Goal: Task Accomplishment & Management: Use online tool/utility

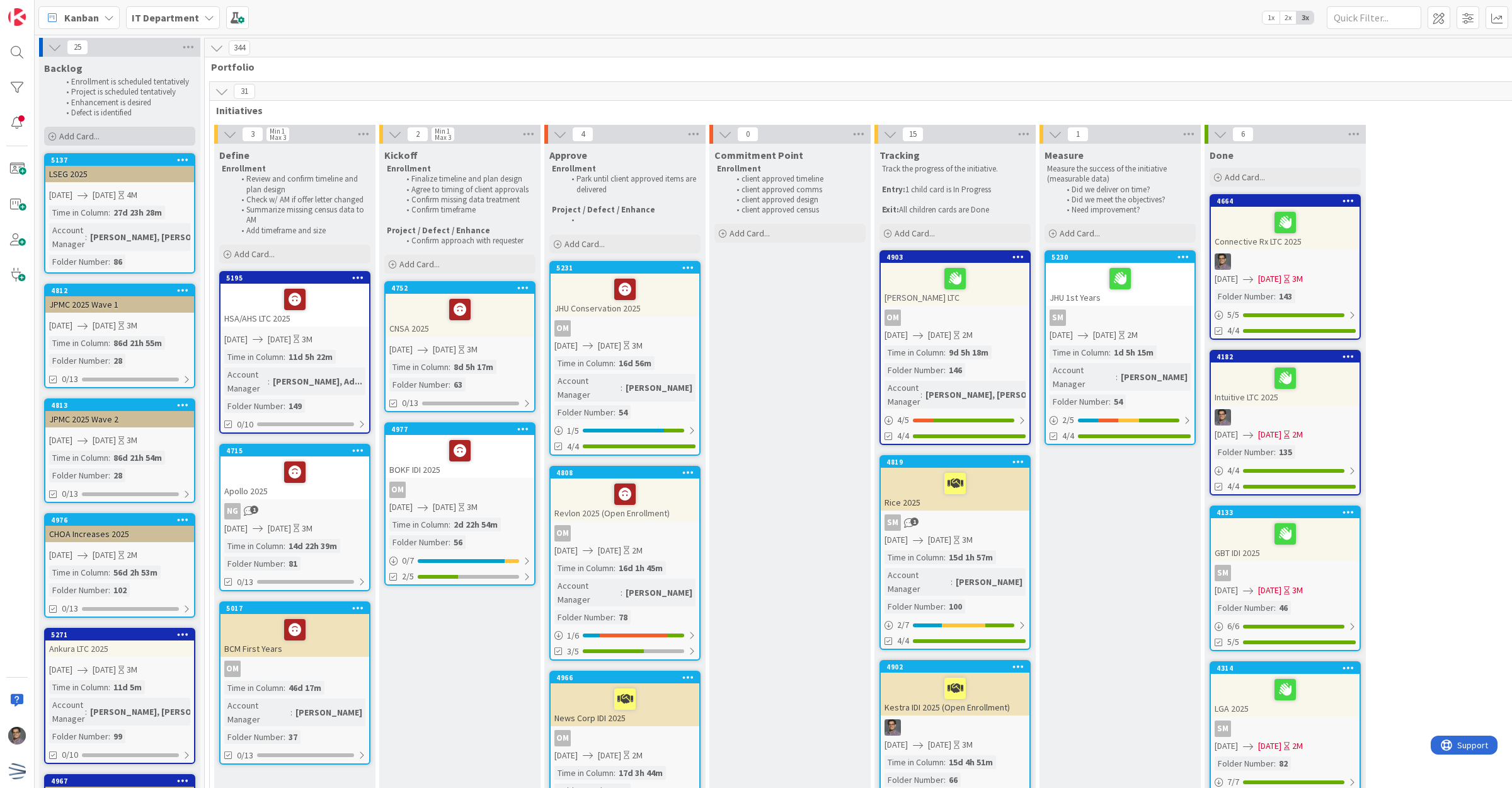
click at [101, 142] on div "Add Card..." at bounding box center [119, 135] width 151 height 19
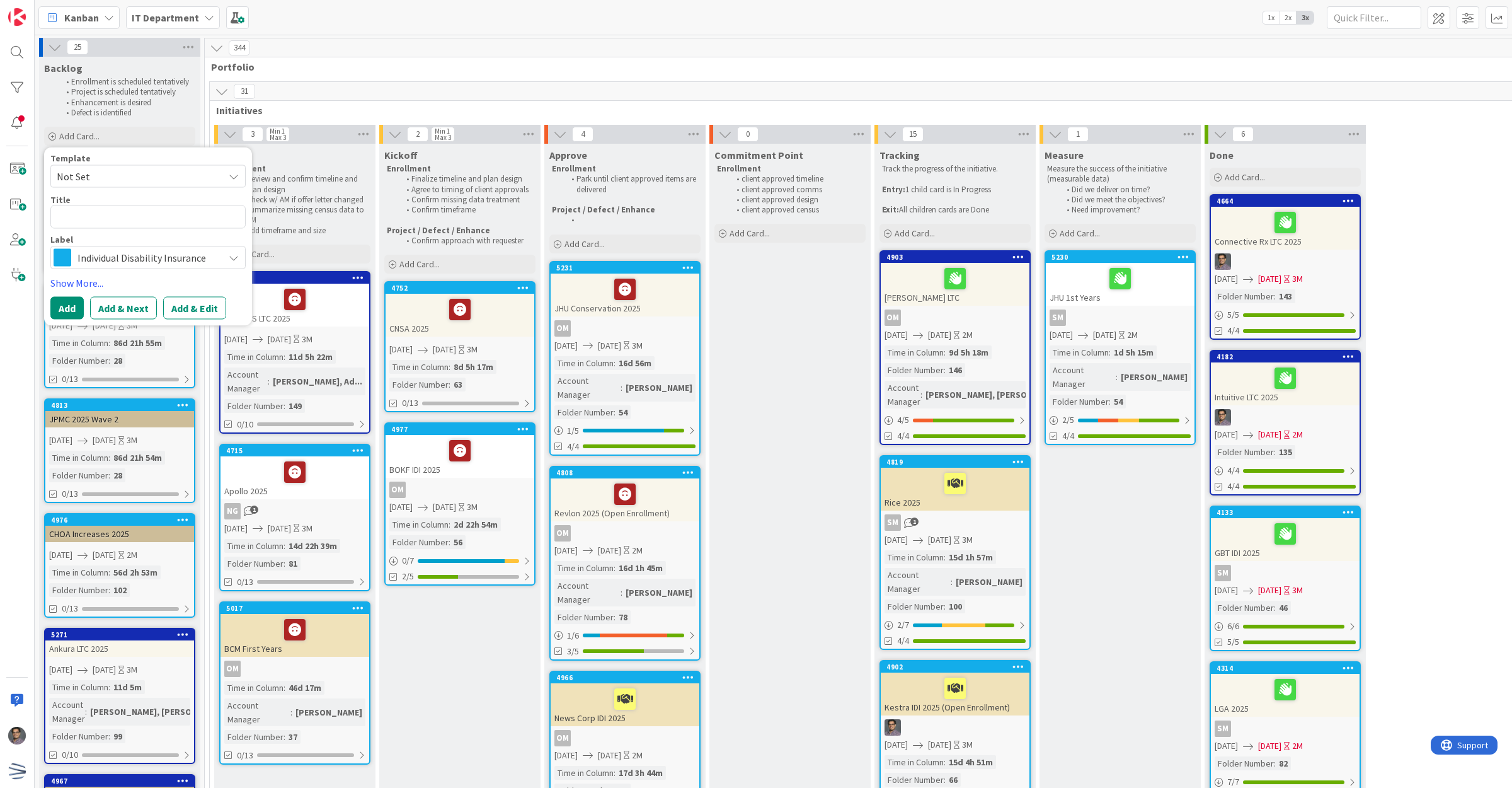
type textarea "x"
type textarea "W"
type textarea "x"
type textarea "WL"
type textarea "x"
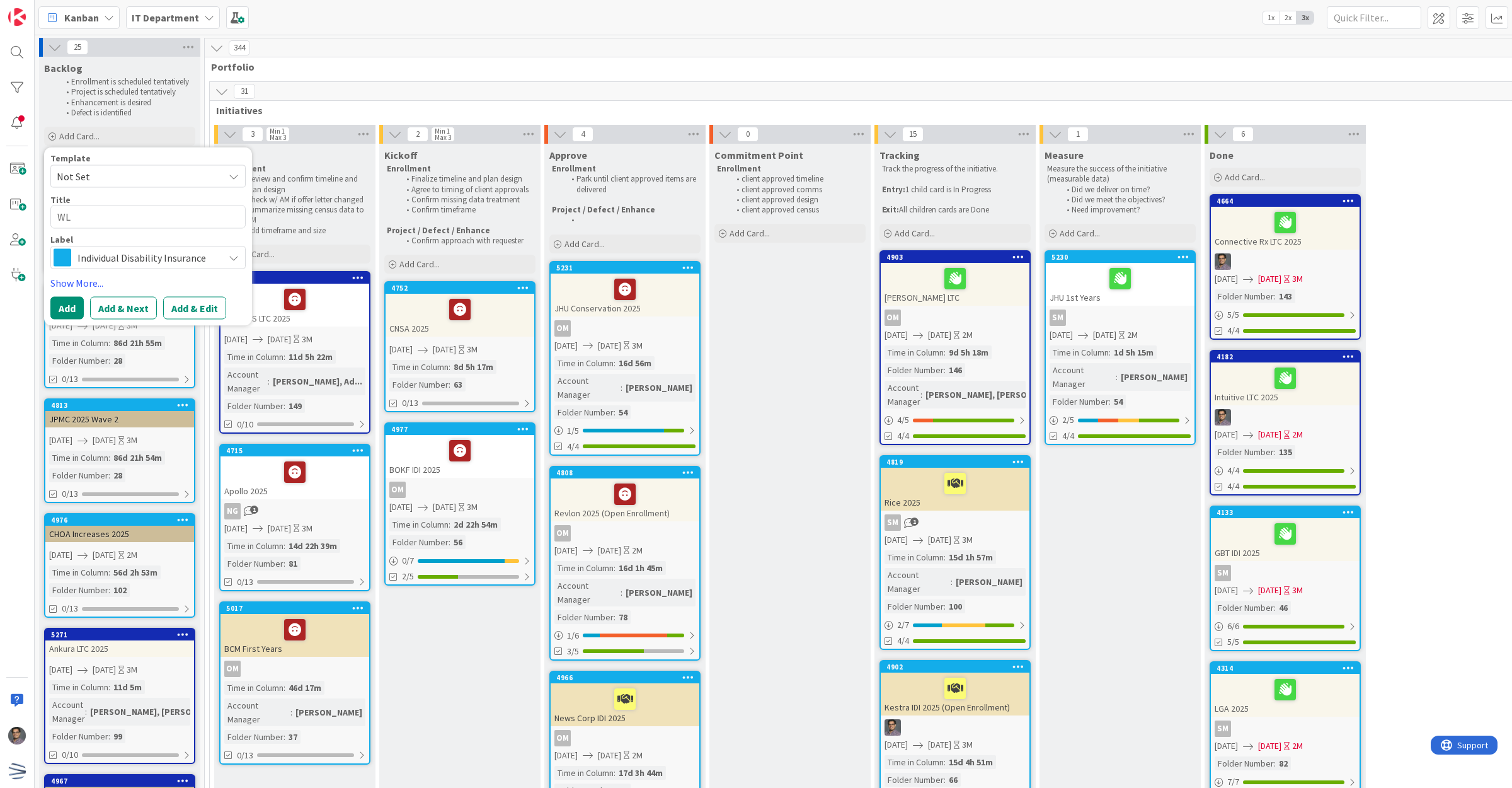
type textarea "WLR"
type textarea "x"
type textarea "WLRK"
type textarea "x"
type textarea "WLRK"
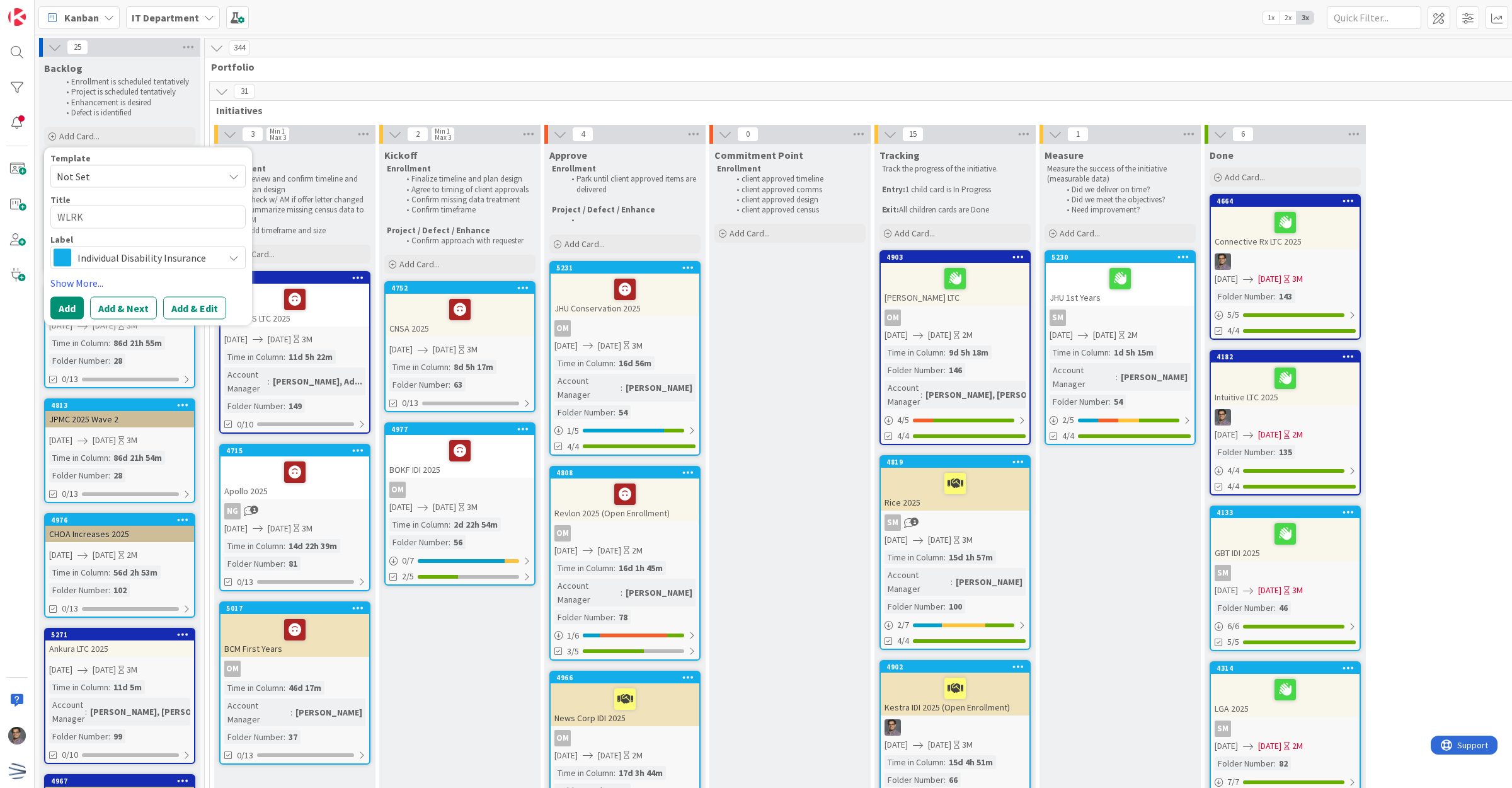
type textarea "x"
type textarea "WLRK"
type textarea "x"
type textarea "WLRK"
type textarea "x"
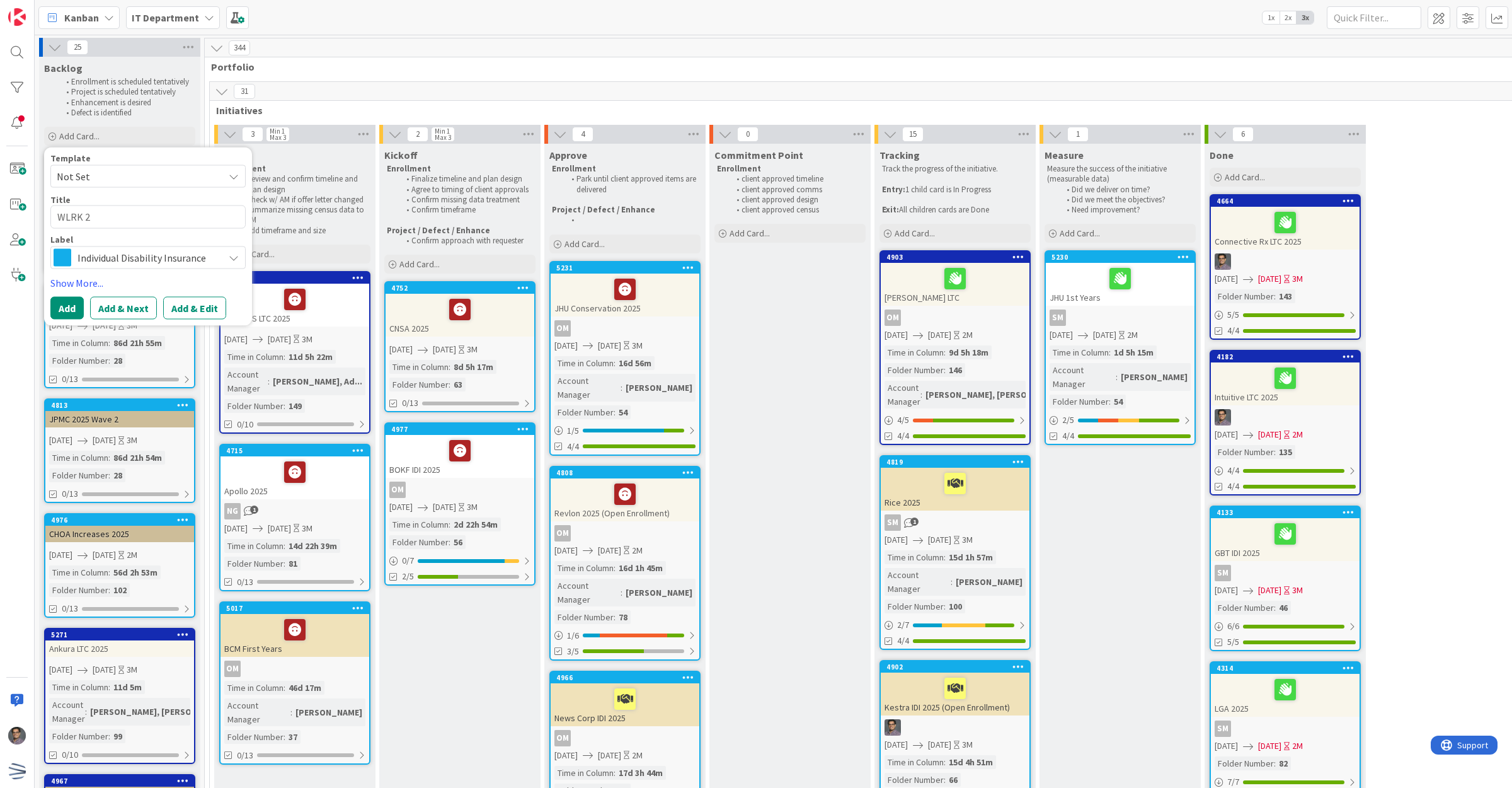
type textarea "WLRK 20"
type textarea "x"
type textarea "WLRK 202"
type textarea "x"
type textarea "WLRK 2025"
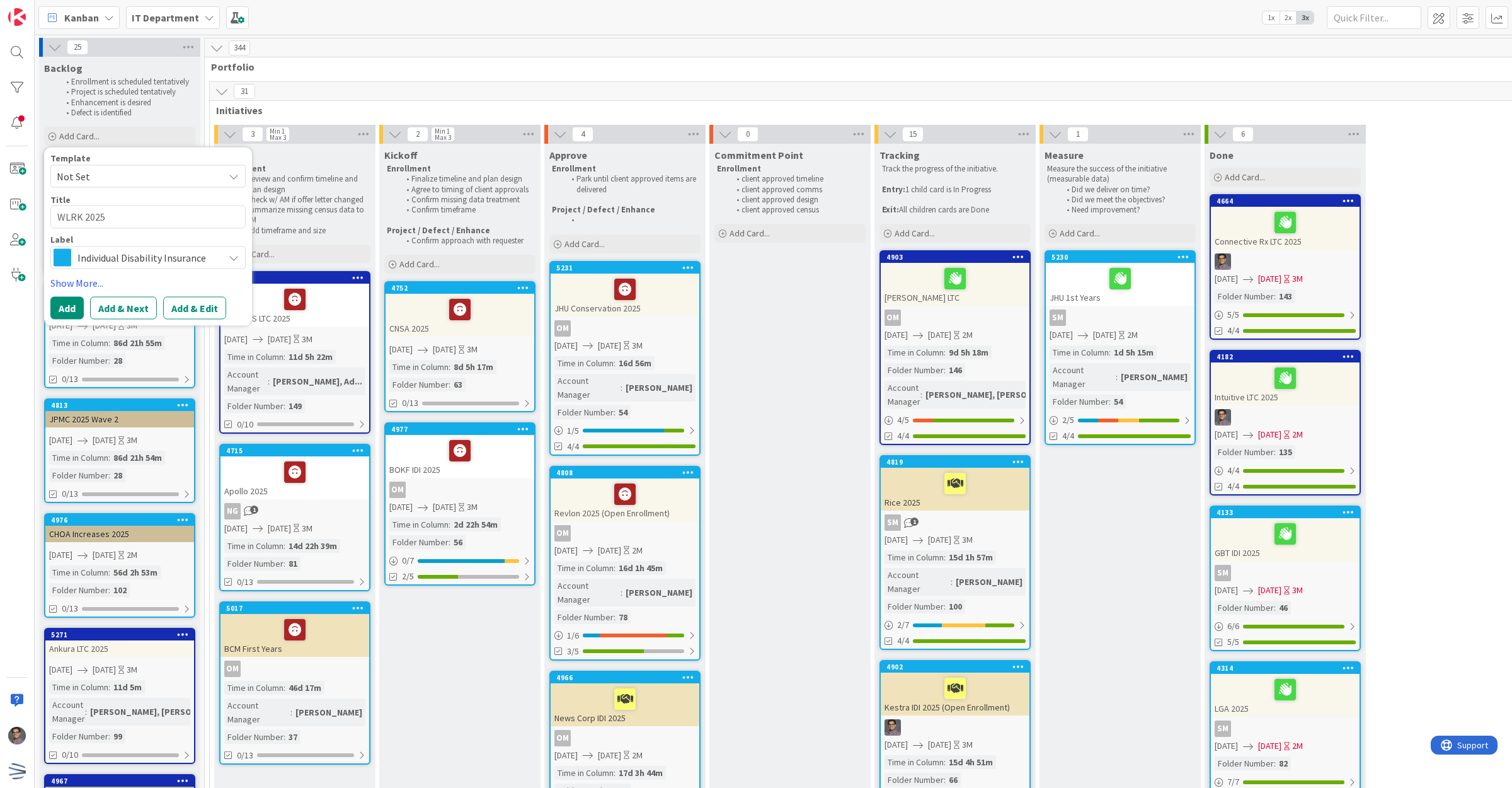
type textarea "x"
type textarea "WLRK 2025"
type textarea "x"
type textarea "WLRK 2025"
type textarea "x"
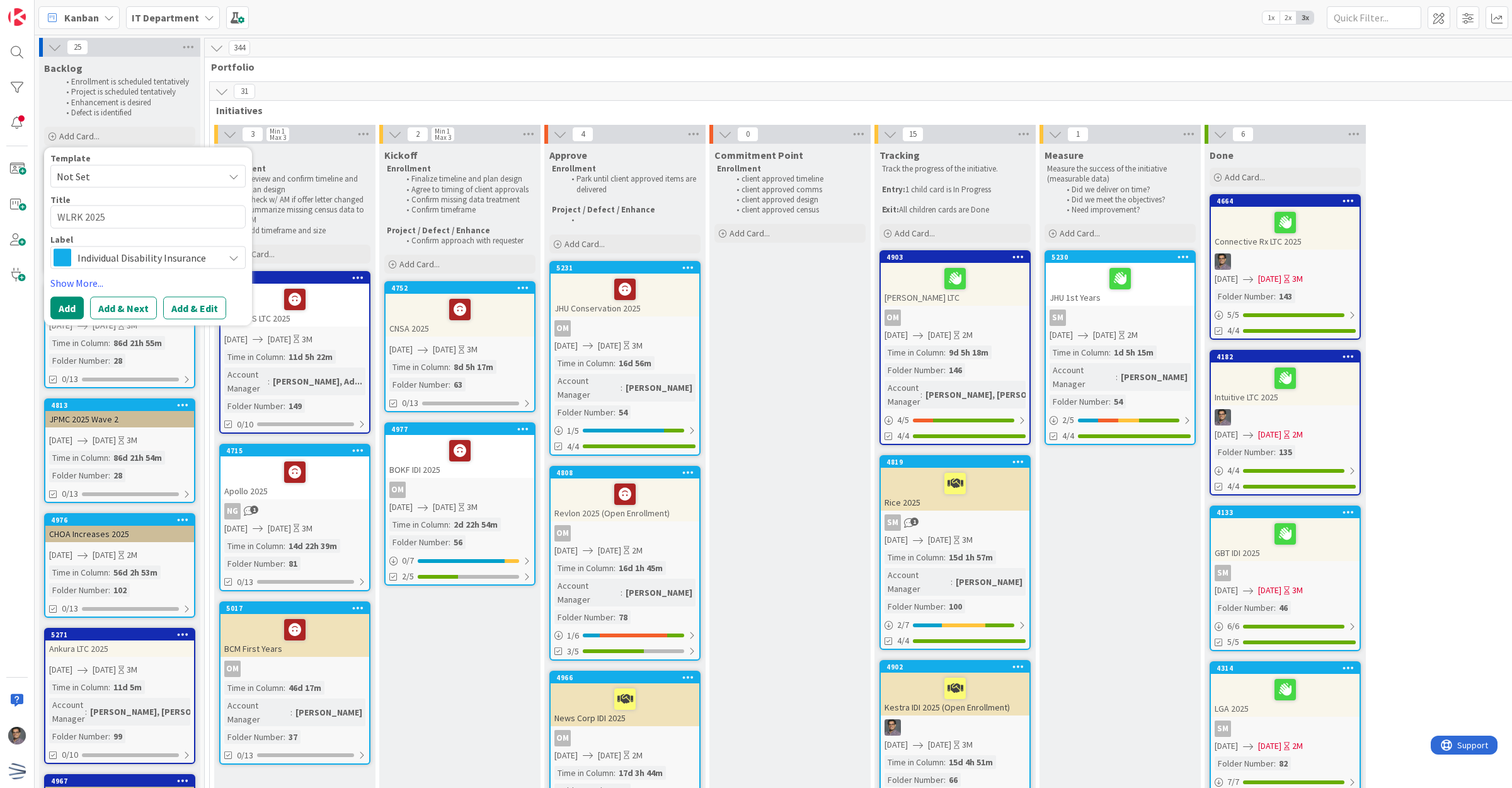
type textarea "WLRK 202"
type textarea "x"
type textarea "WLRK 20"
type textarea "x"
type textarea "WLRK 2"
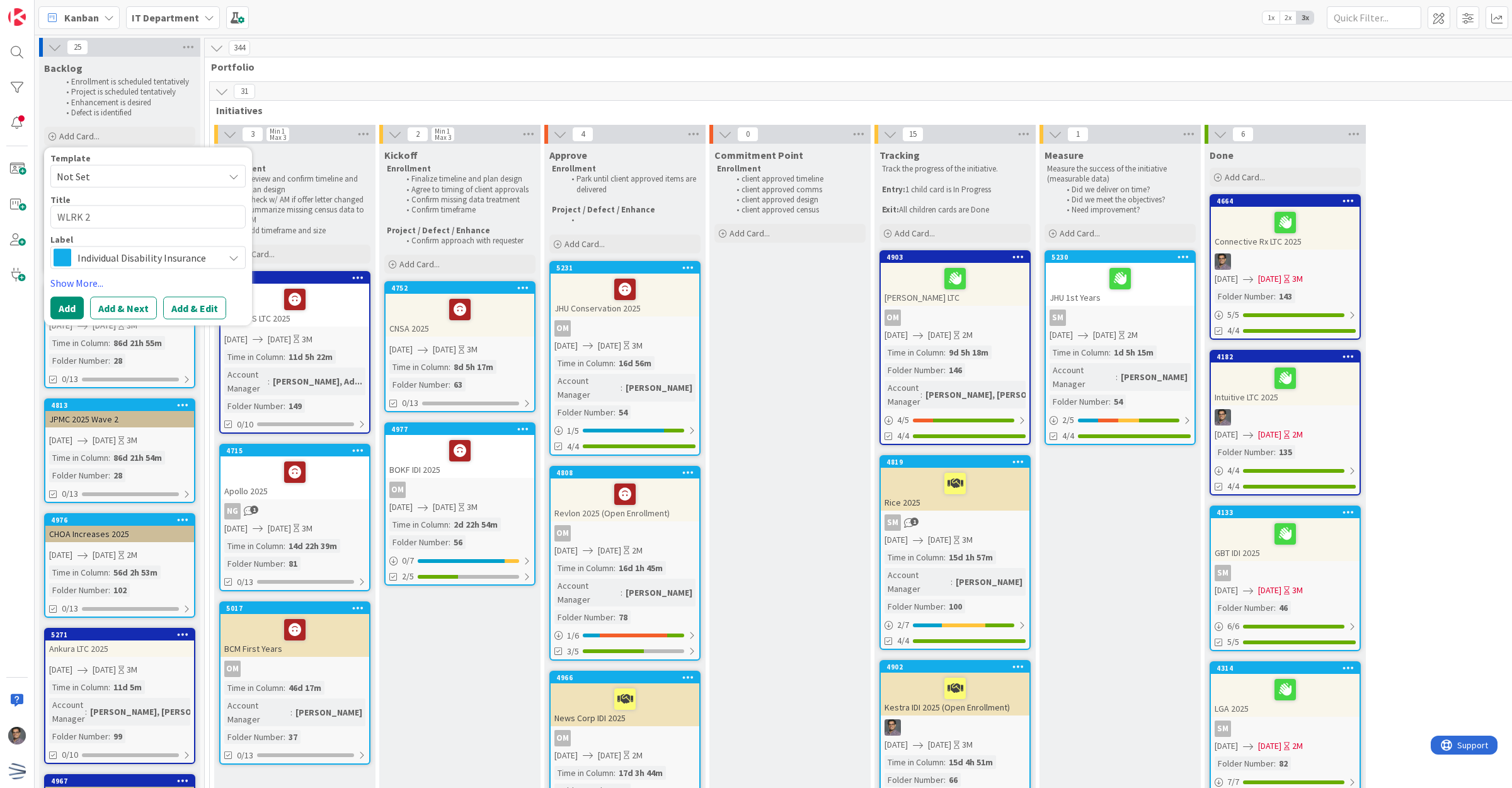
type textarea "x"
type textarea "WLRK"
type textarea "x"
type textarea "WLRK"
type textarea "x"
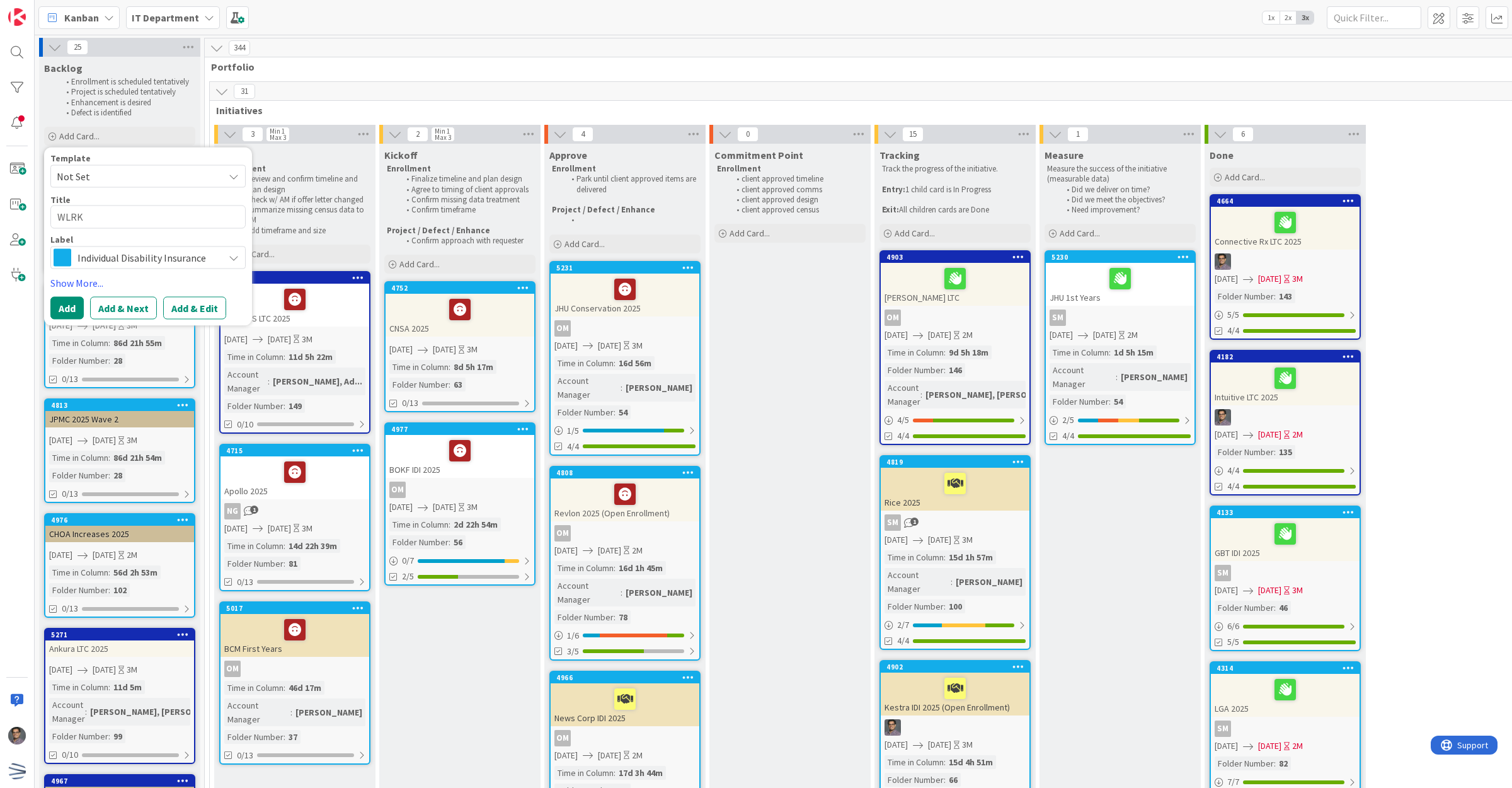
type textarea "WLRK"
type textarea "x"
type textarea "WLRK 2"
type textarea "x"
type textarea "WLRK 20"
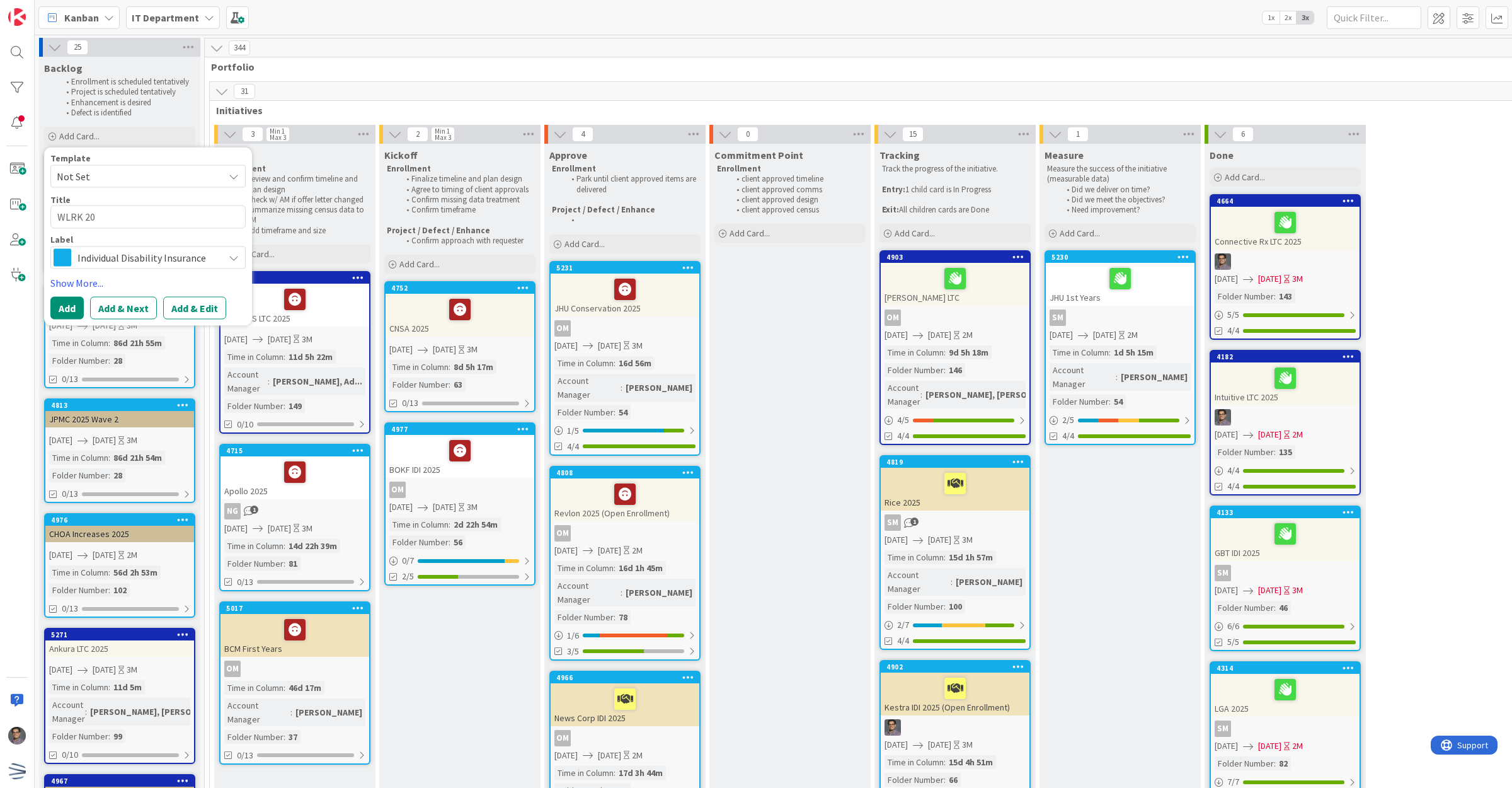
type textarea "x"
type textarea "WLRK 202"
type textarea "x"
type textarea "WLRK 2025"
type textarea "x"
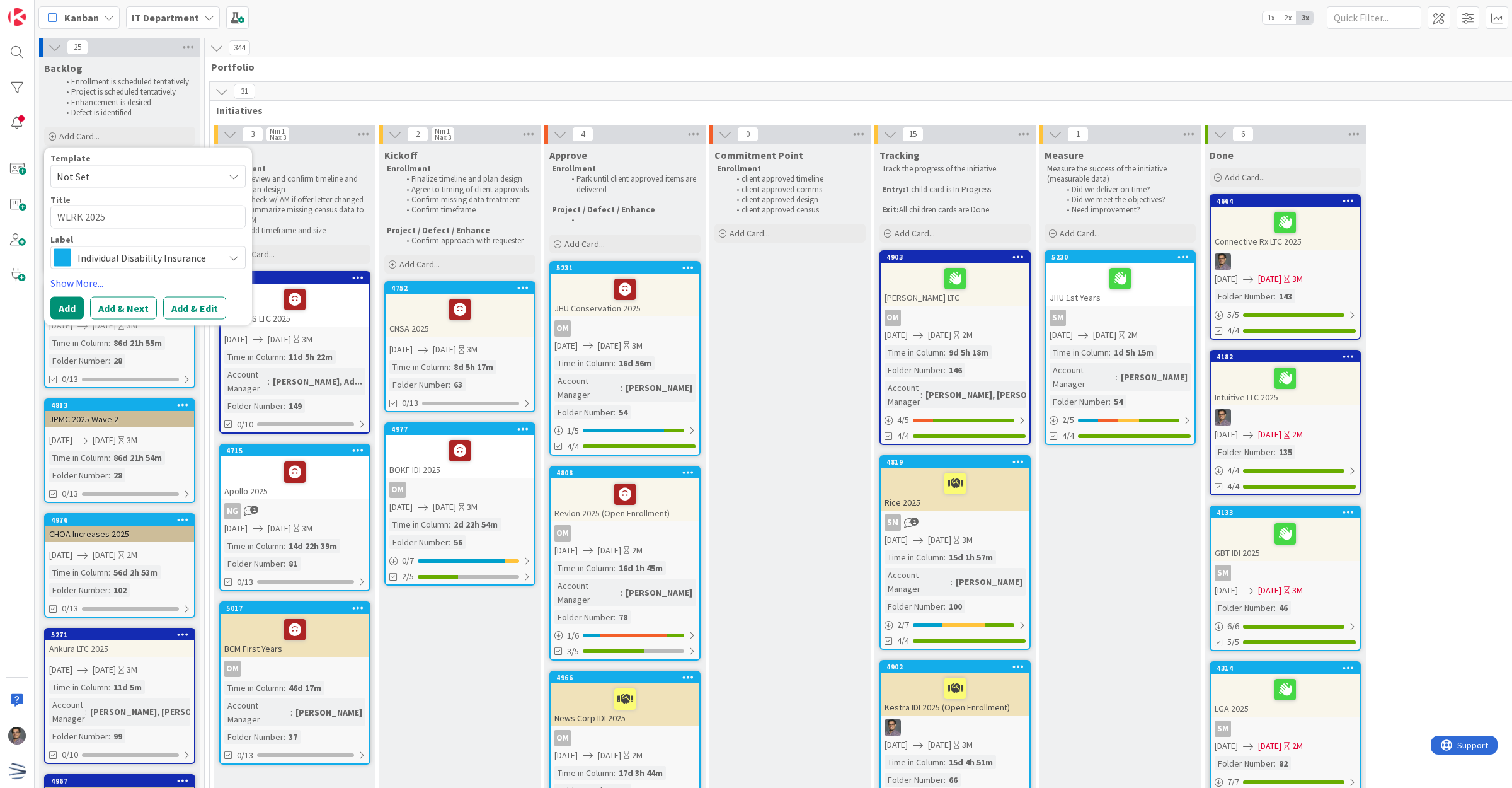
type textarea "WLRK 2025"
type textarea "x"
type textarea "WLRK 2025"
click at [61, 302] on button "Add" at bounding box center [67, 307] width 34 height 23
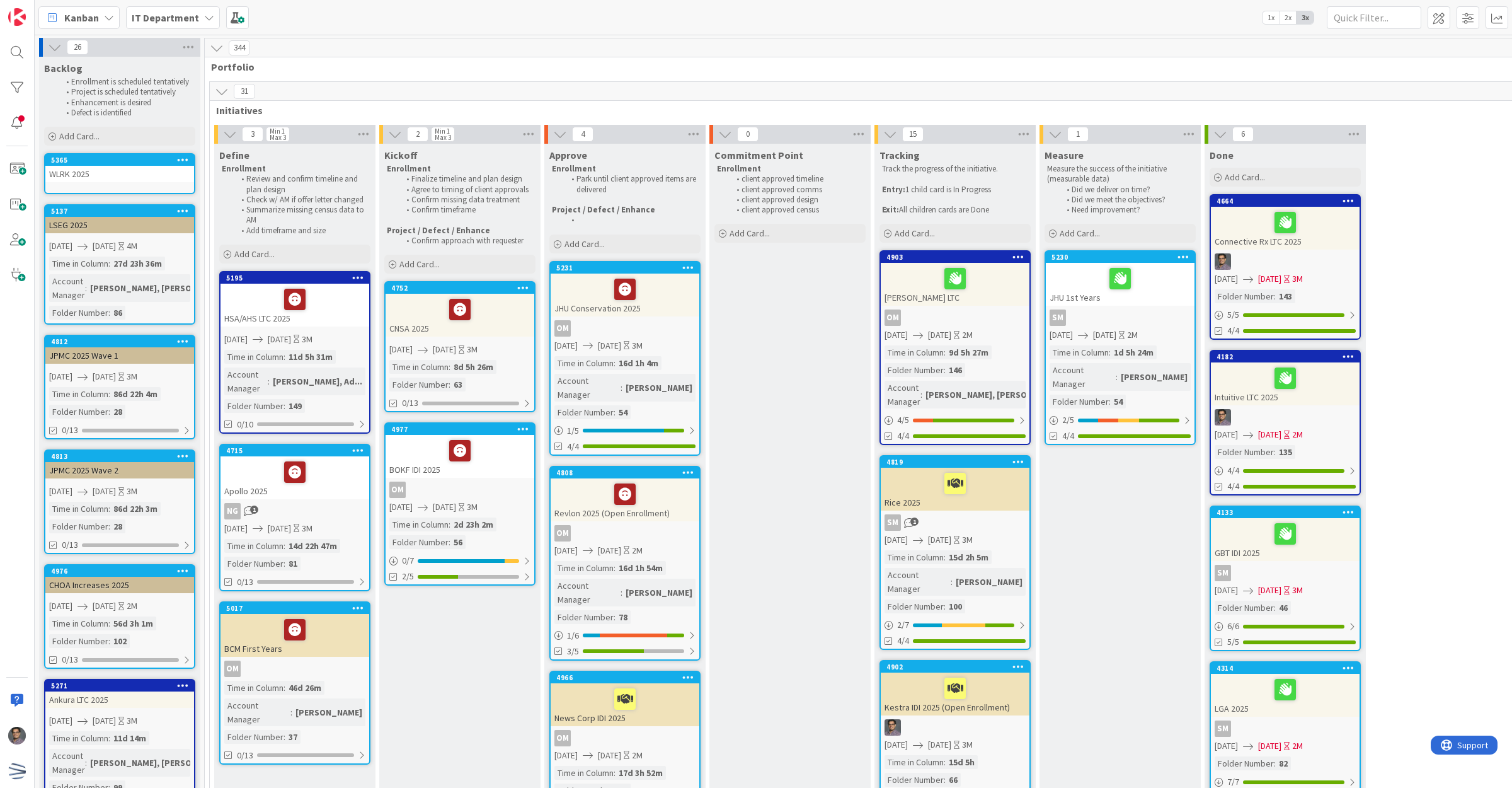
click at [126, 177] on div "WLRK 2025" at bounding box center [119, 174] width 148 height 17
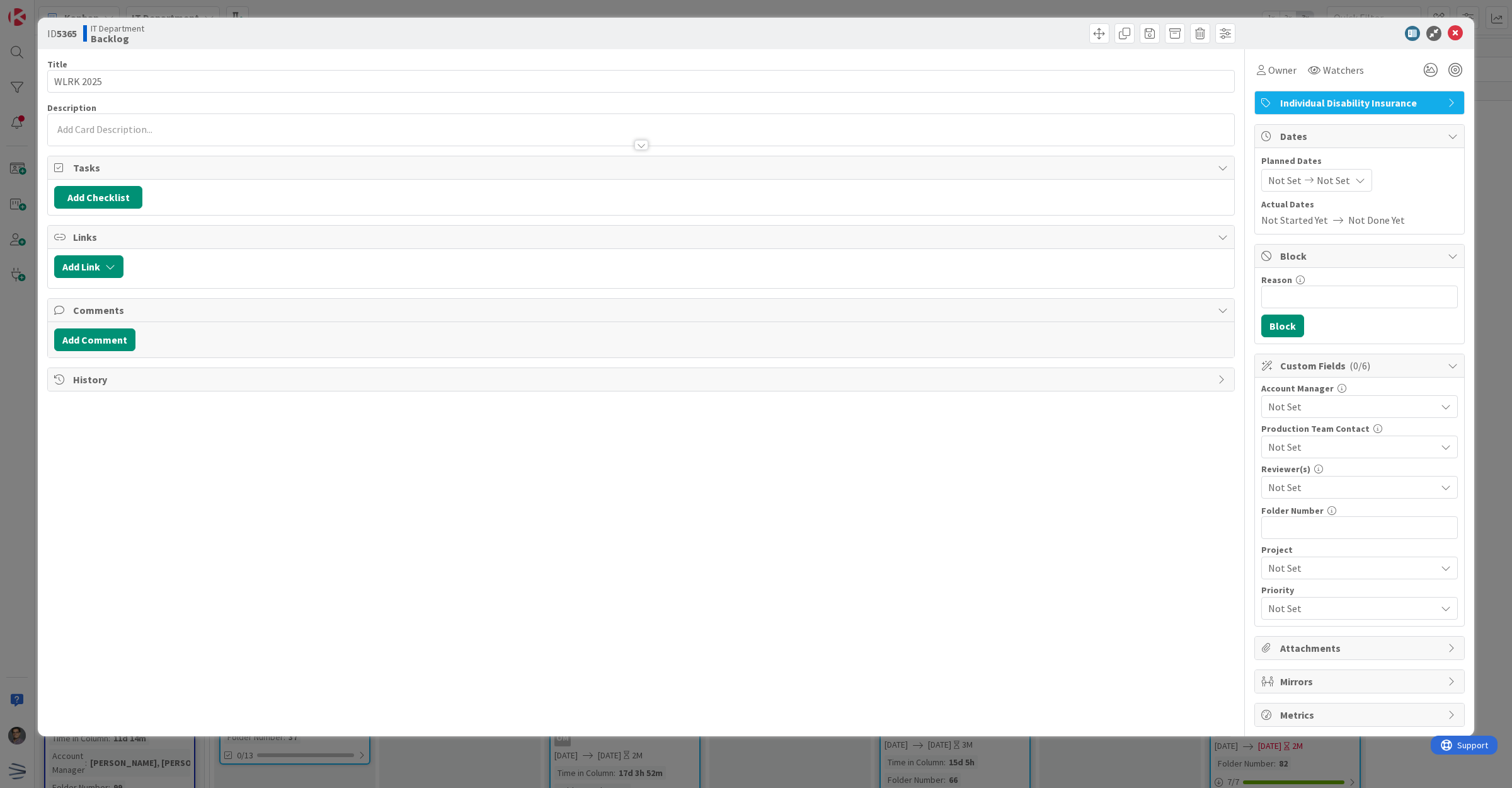
click at [1298, 177] on span "Not Set" at bounding box center [1285, 179] width 34 height 15
click at [1441, 221] on div "Move forward to switch to the next month." at bounding box center [1436, 221] width 25 height 21
click at [1417, 288] on td "9" at bounding box center [1411, 289] width 25 height 24
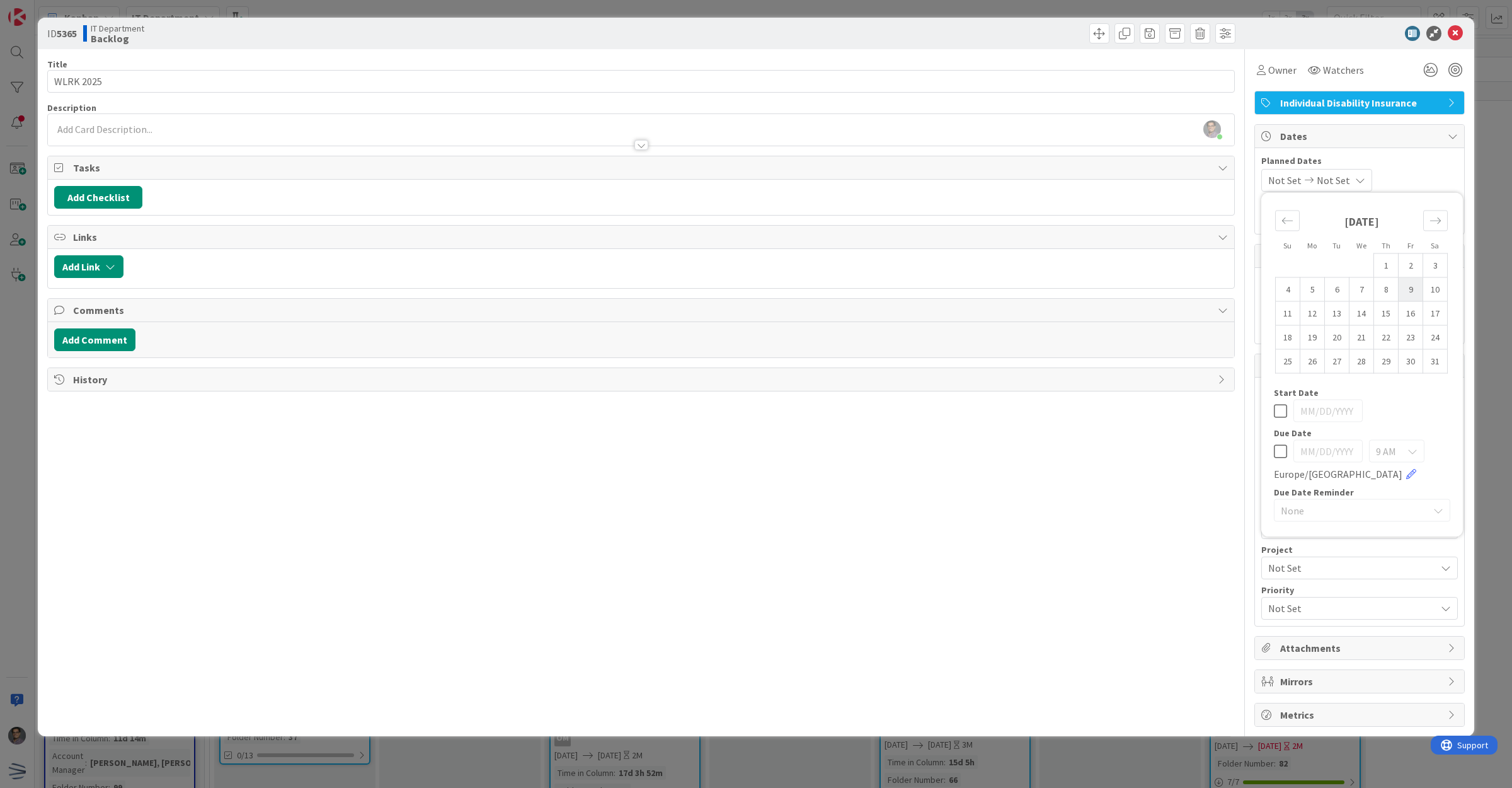
type input "[DATE]"
click at [1435, 222] on icon "Move forward to switch to the next month." at bounding box center [1436, 221] width 12 height 12
click at [1293, 222] on icon "Move backward to switch to the previous month." at bounding box center [1288, 221] width 12 height 12
click at [1391, 313] on td "19" at bounding box center [1387, 313] width 25 height 24
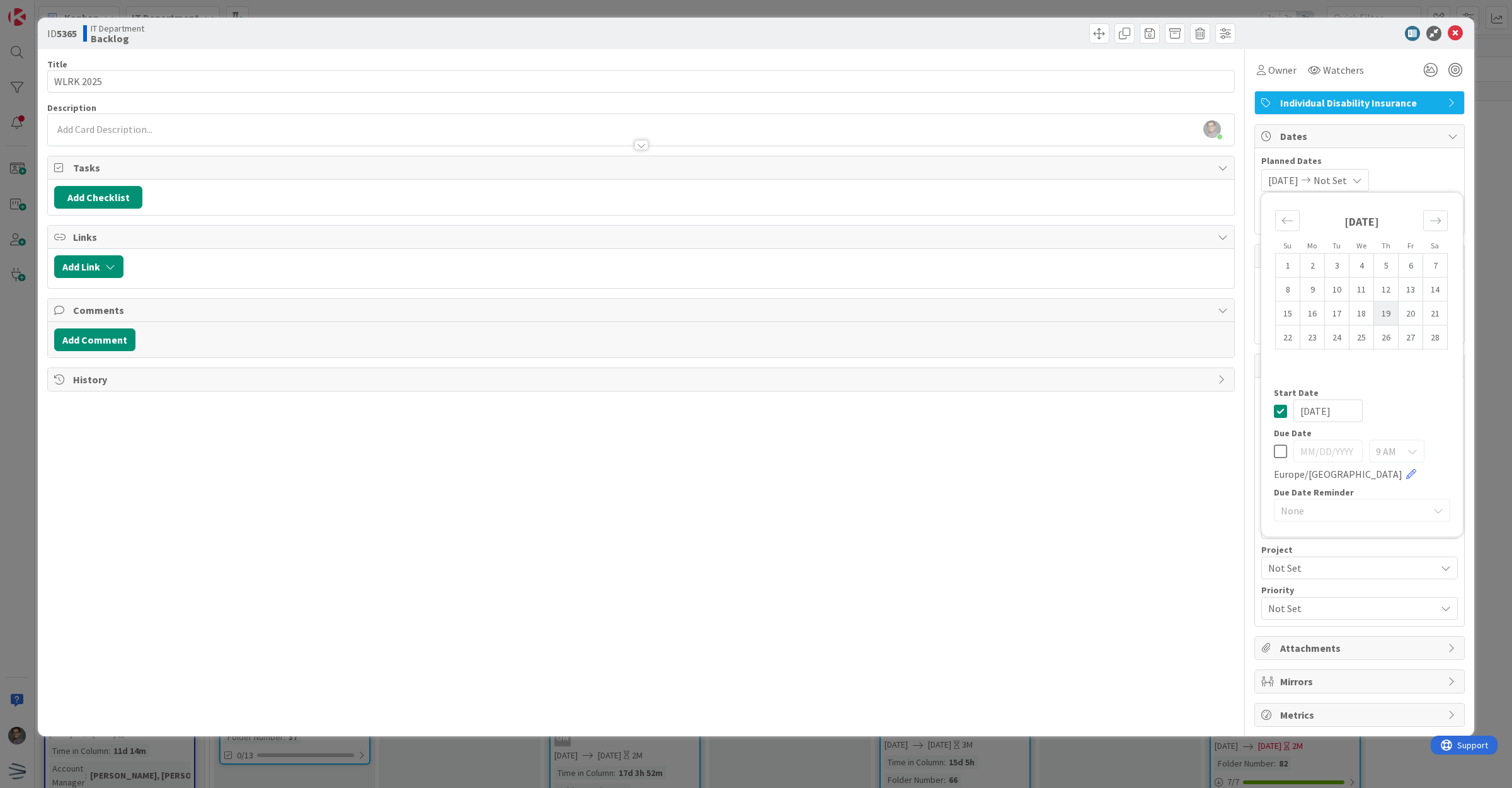
type input "[DATE]"
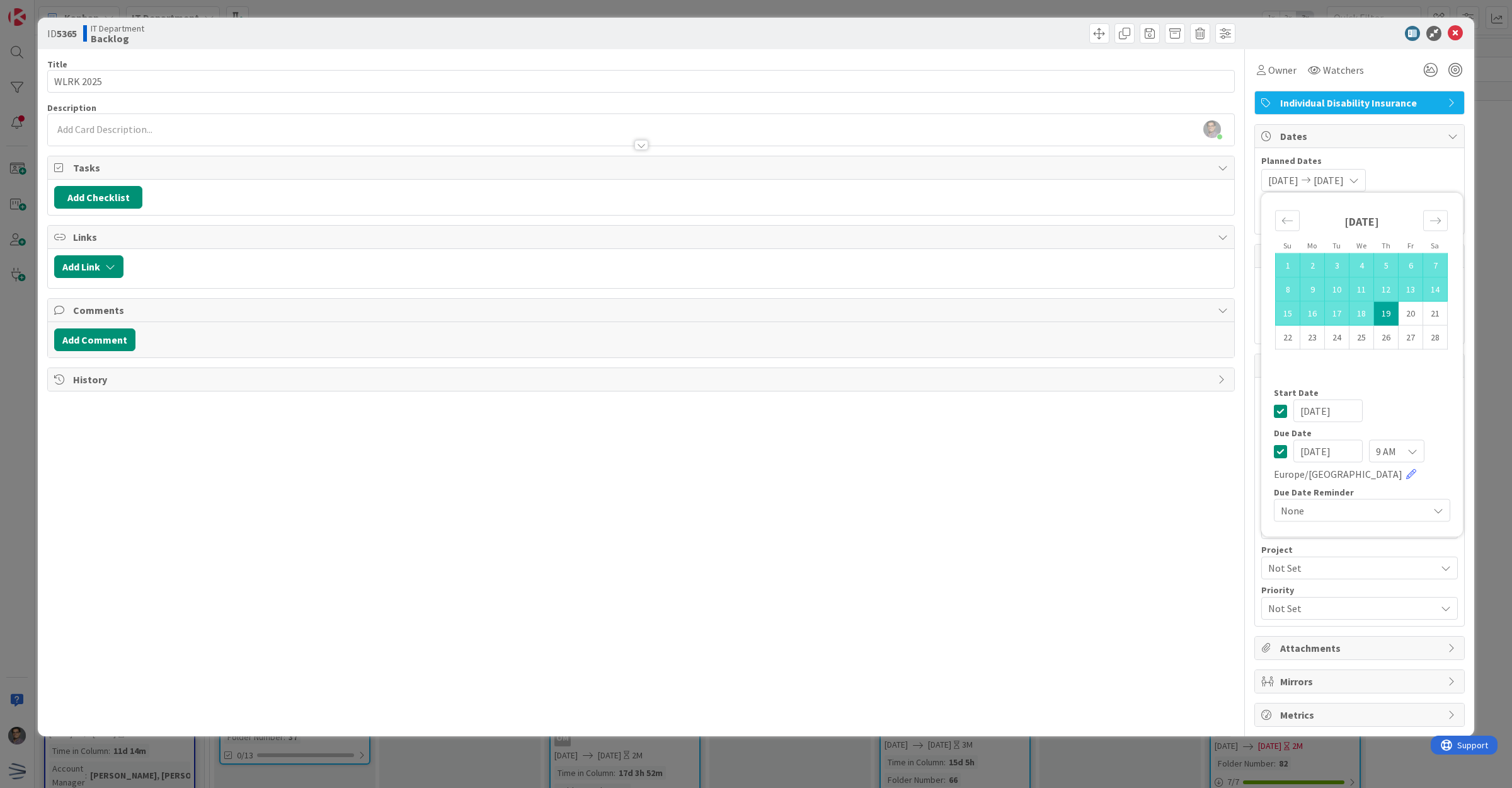
click at [1425, 161] on span "Planned Dates" at bounding box center [1359, 161] width 197 height 13
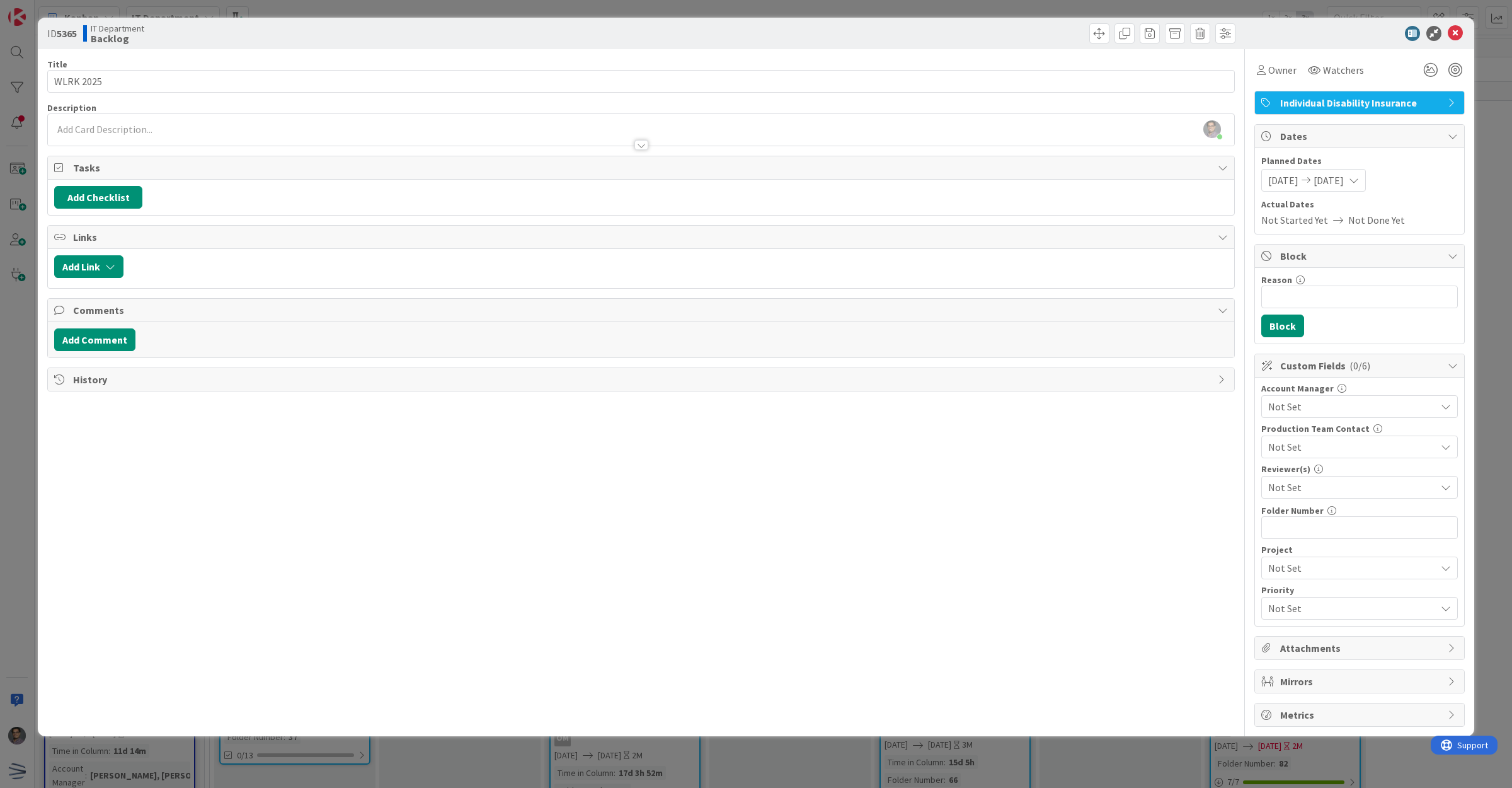
click at [1299, 405] on span "Not Set" at bounding box center [1352, 406] width 168 height 15
click at [1306, 434] on span "[PERSON_NAME]" at bounding box center [1317, 436] width 75 height 19
click at [1299, 456] on span "Alena" at bounding box center [1292, 458] width 25 height 19
click at [1387, 401] on span "[PERSON_NAME], [PERSON_NAME]" at bounding box center [1352, 406] width 168 height 15
click at [1301, 523] on input "text" at bounding box center [1359, 527] width 197 height 23
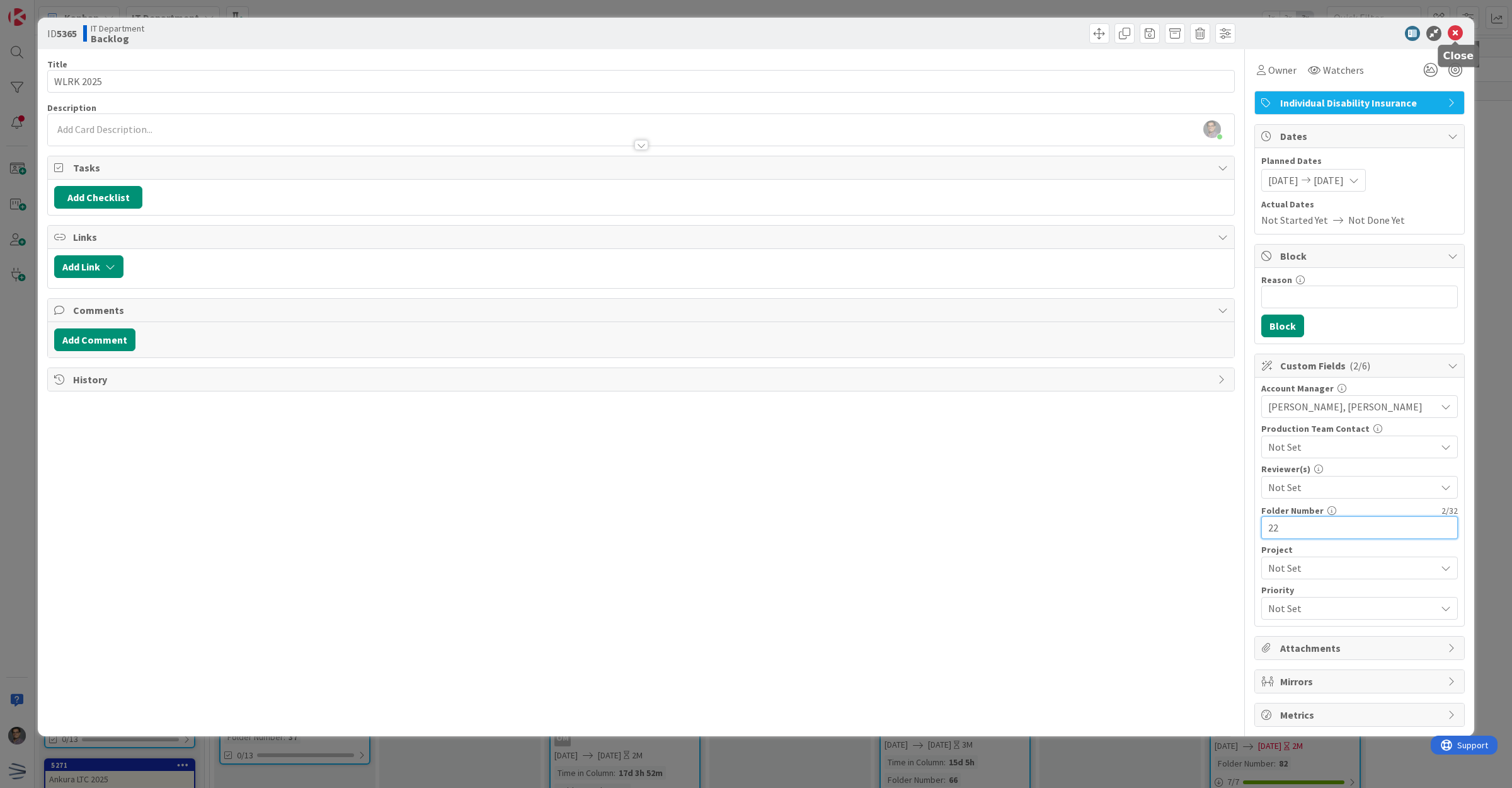
type input "22"
click at [1455, 35] on icon at bounding box center [1455, 33] width 15 height 15
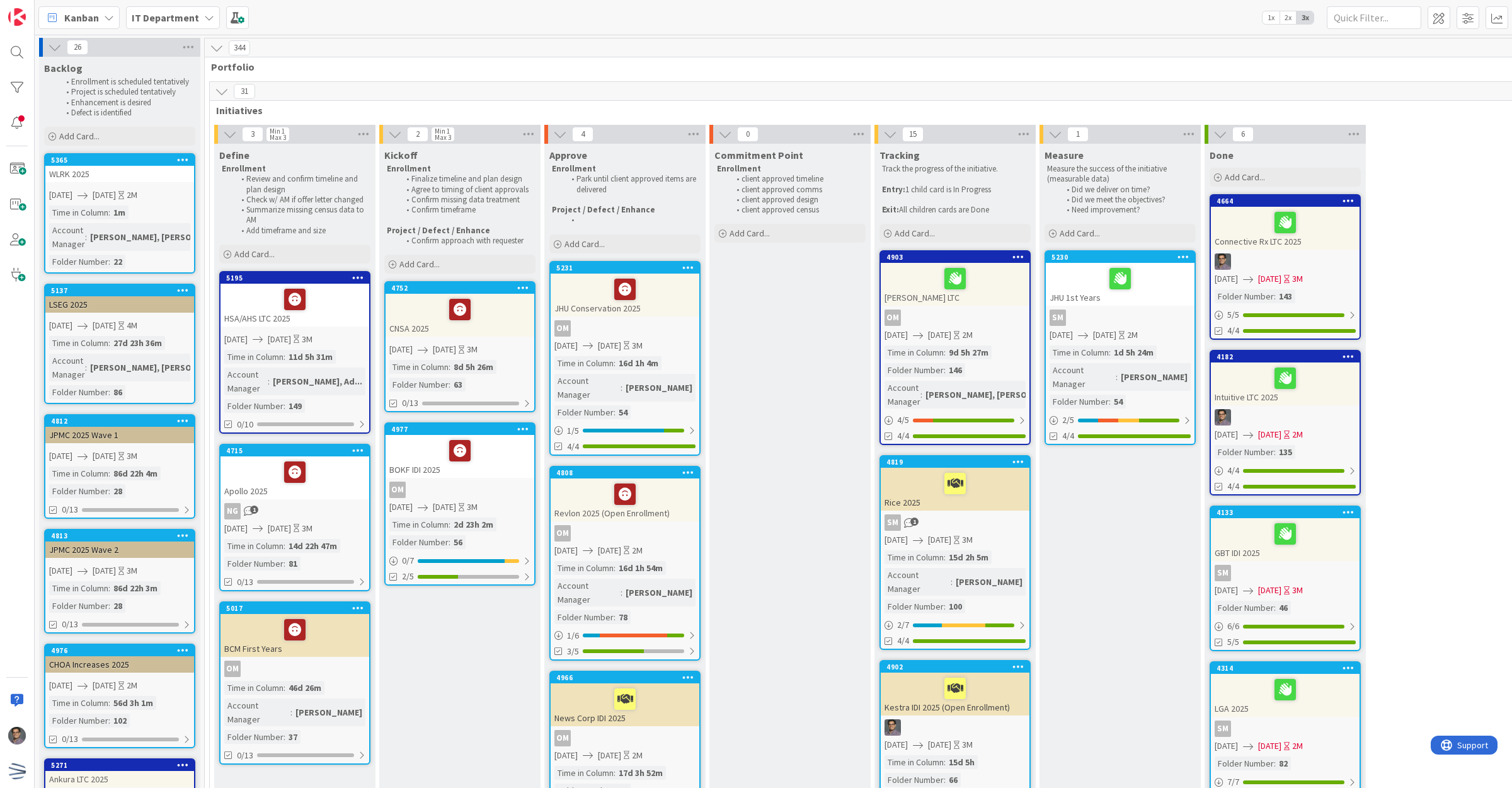
click at [110, 193] on span "[DATE]" at bounding box center [104, 194] width 23 height 13
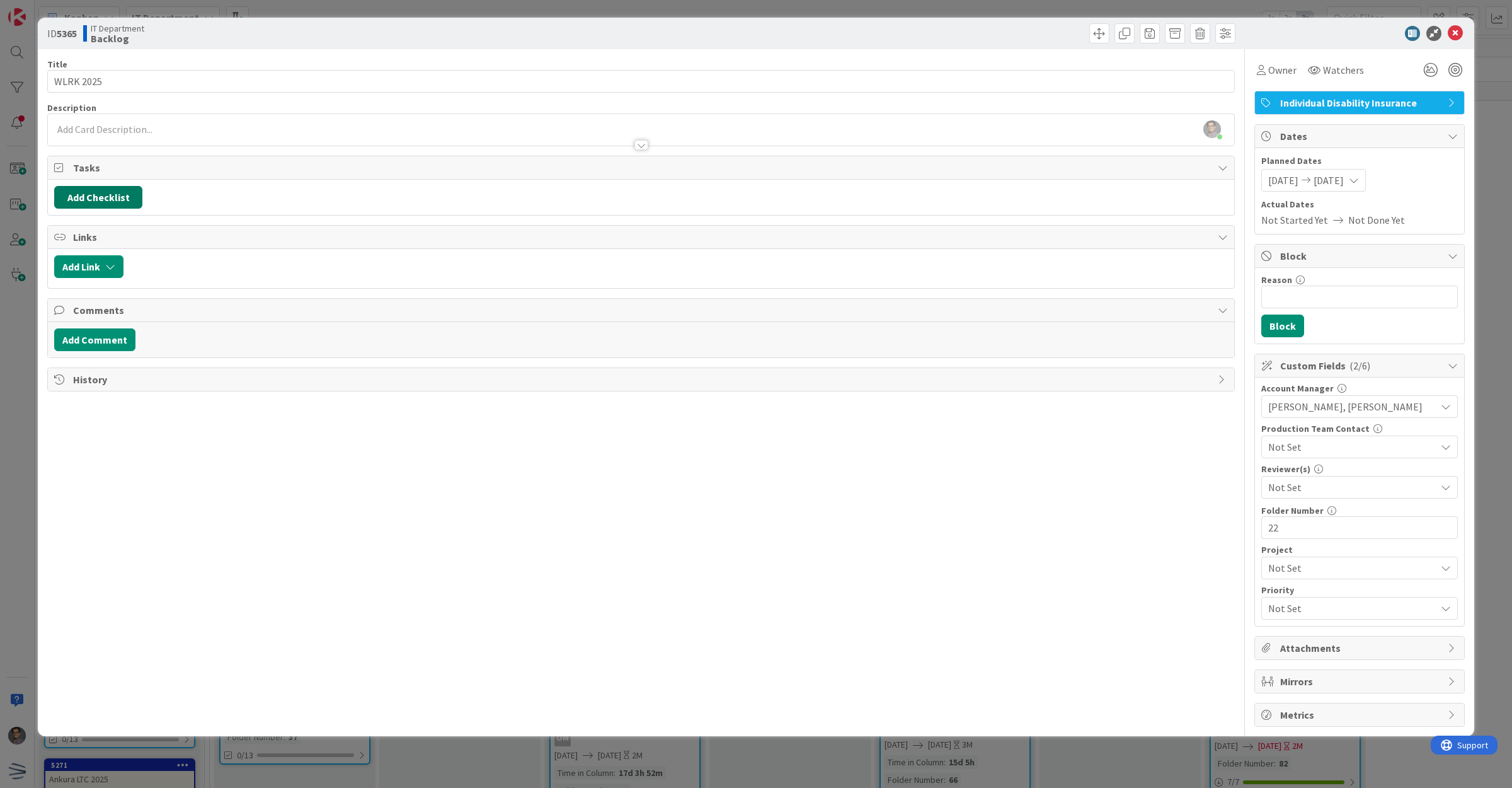
click at [102, 196] on button "Add Checklist" at bounding box center [98, 197] width 88 height 23
click at [116, 312] on link "Load template" at bounding box center [92, 311] width 64 height 12
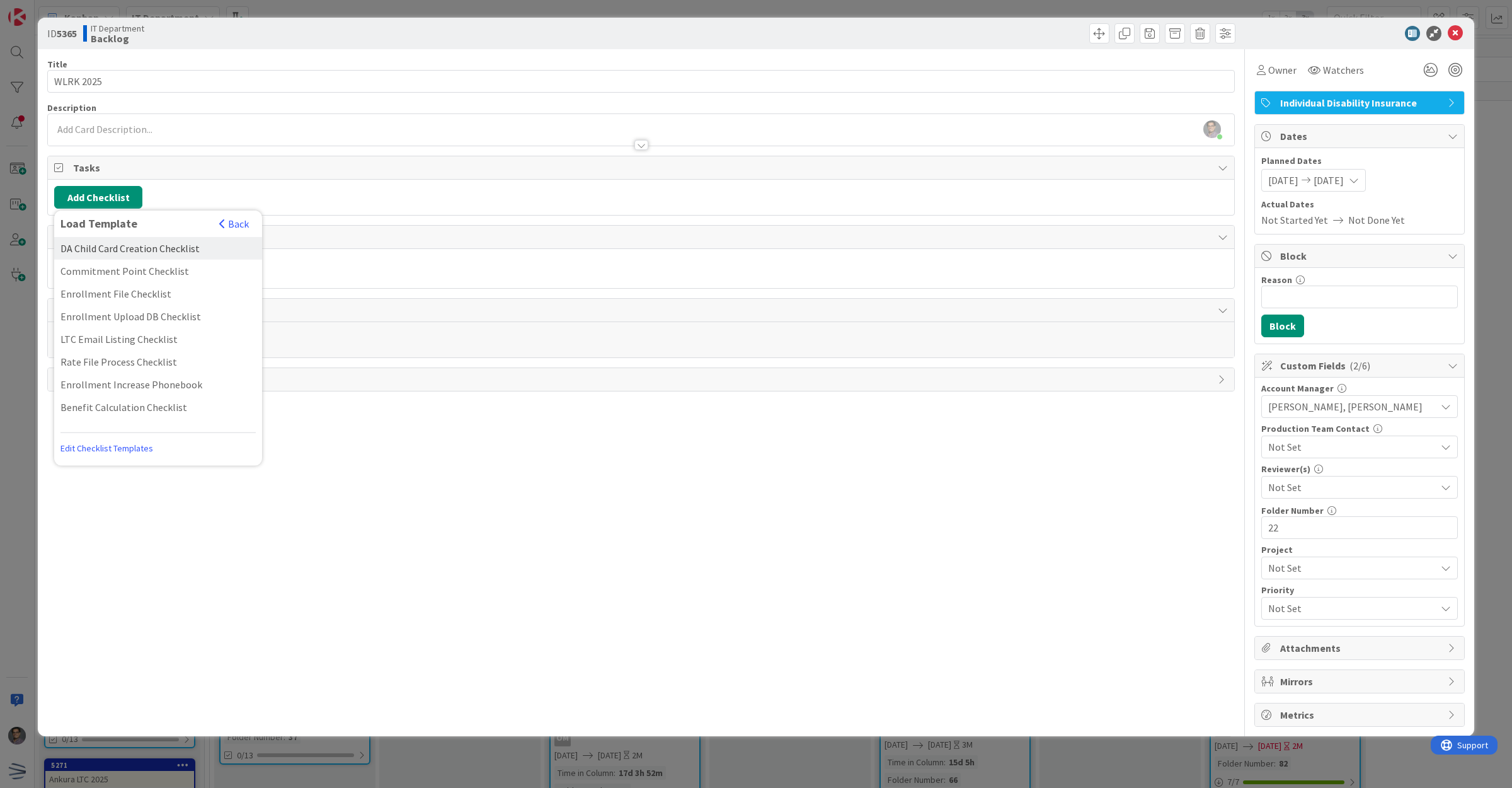
click at [170, 254] on div "DA Child Card Creation Checklist" at bounding box center [157, 248] width 208 height 23
click at [87, 307] on div "Checklist Name (needed before adding tasks) 32 / 64 DA Child Card Creation Chec…" at bounding box center [157, 277] width 195 height 83
click at [73, 287] on button "Add" at bounding box center [77, 288] width 34 height 23
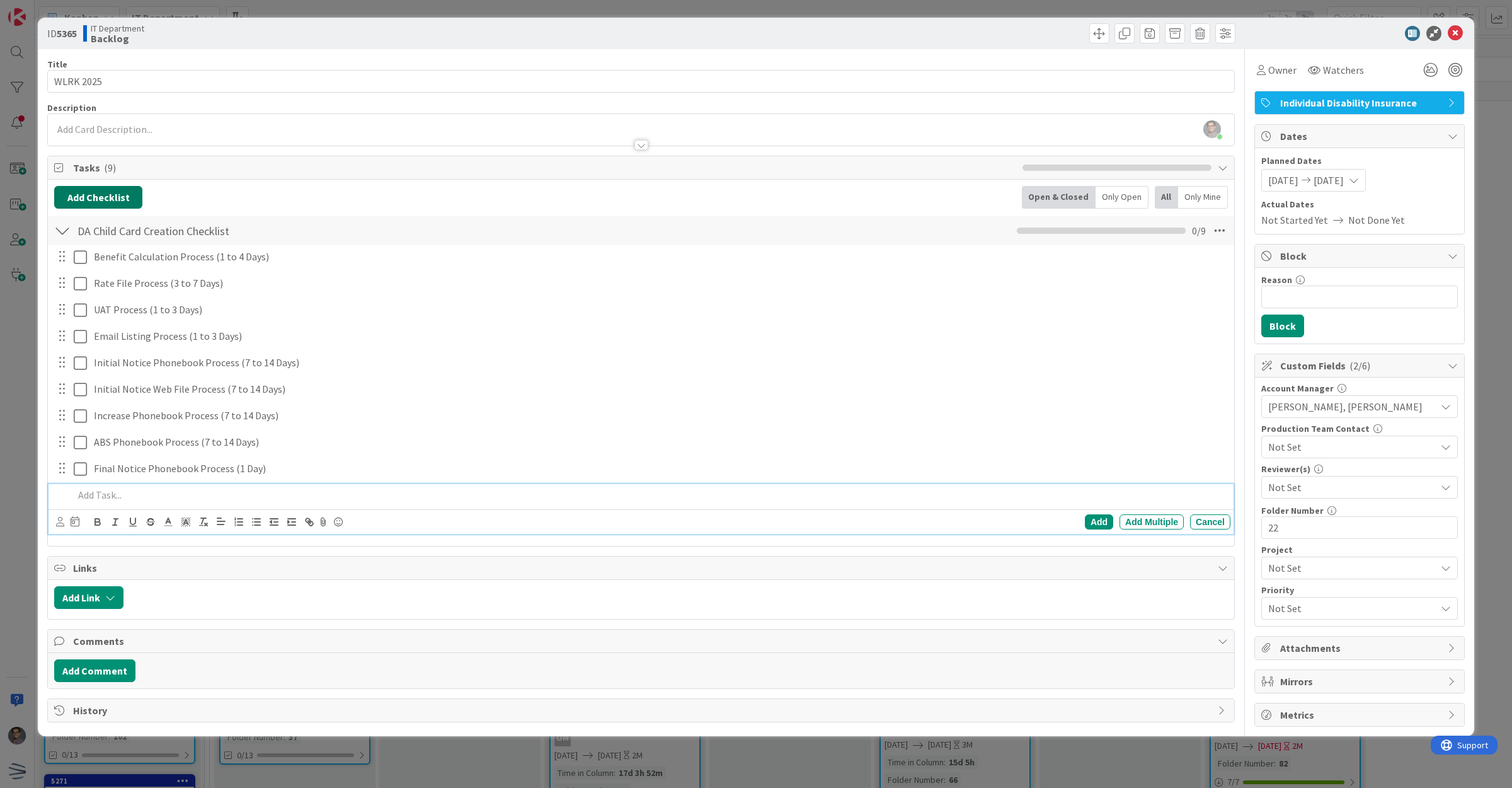
click at [101, 193] on button "Add Checklist" at bounding box center [98, 197] width 88 height 23
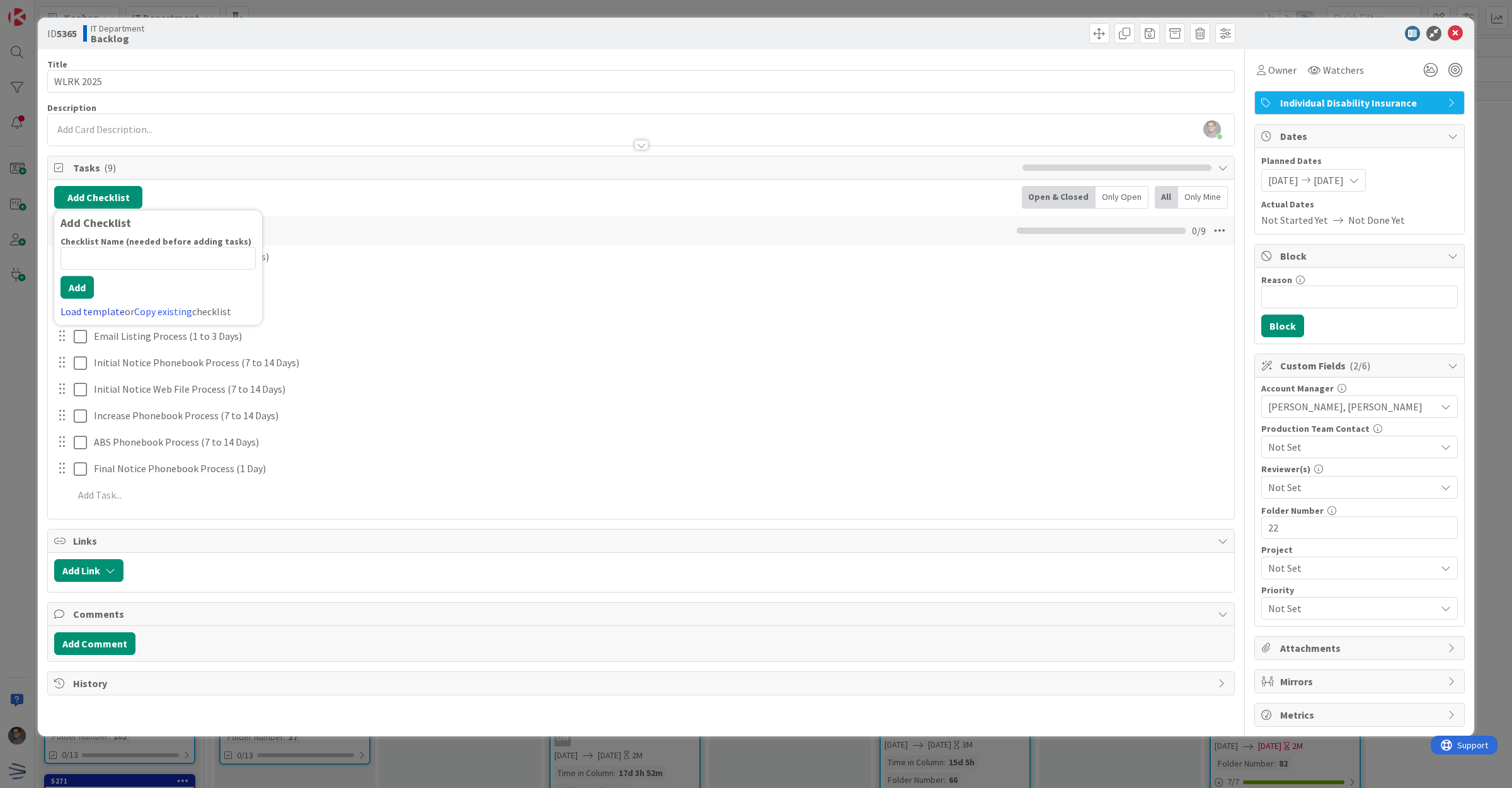
click at [104, 310] on link "Load template" at bounding box center [92, 311] width 64 height 12
click at [170, 276] on div "Commitment Point Checklist" at bounding box center [157, 271] width 208 height 23
click at [76, 299] on button "Add" at bounding box center [77, 288] width 34 height 23
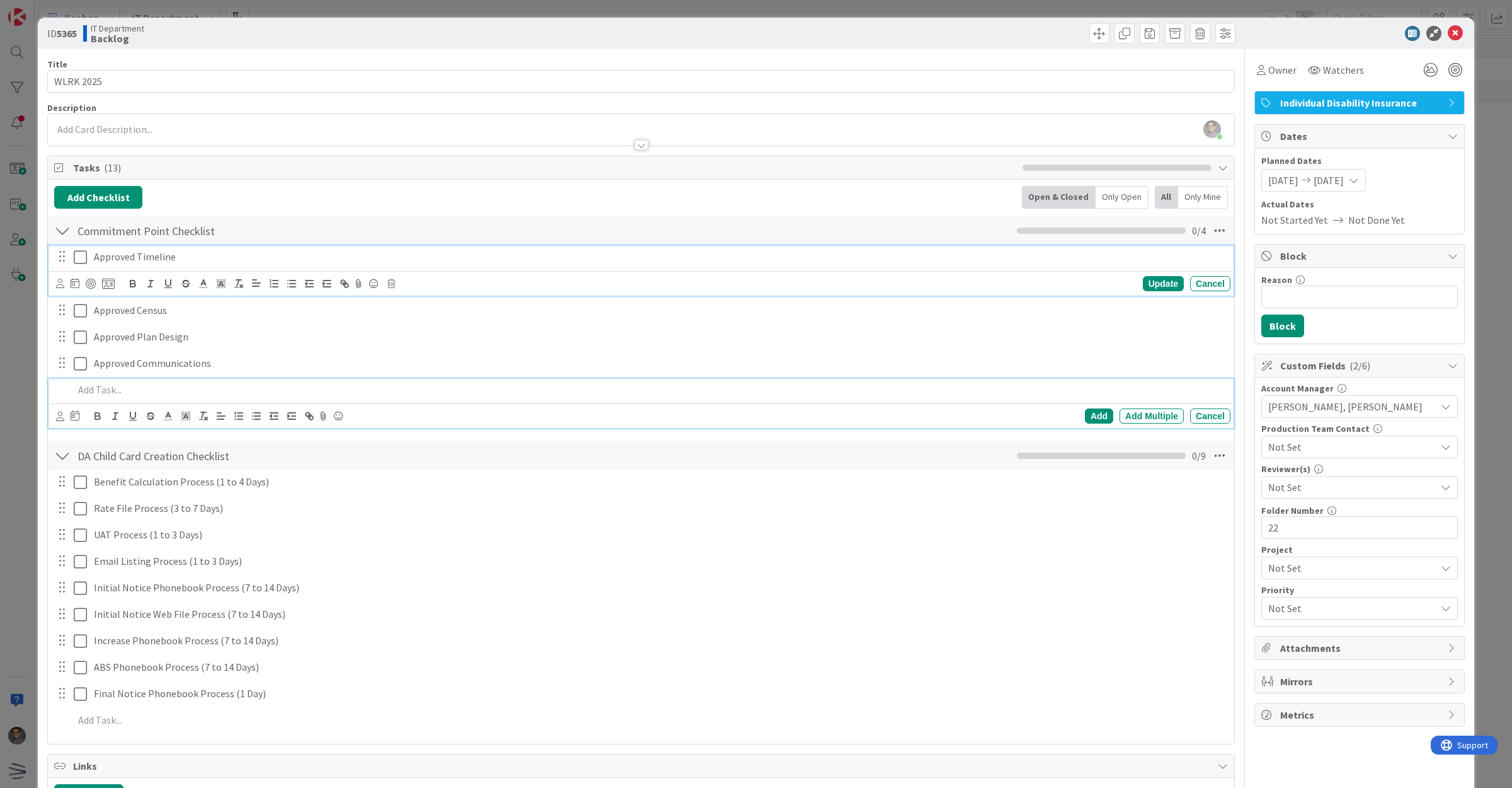
click at [287, 261] on p "Approved Timeline" at bounding box center [659, 257] width 1131 height 14
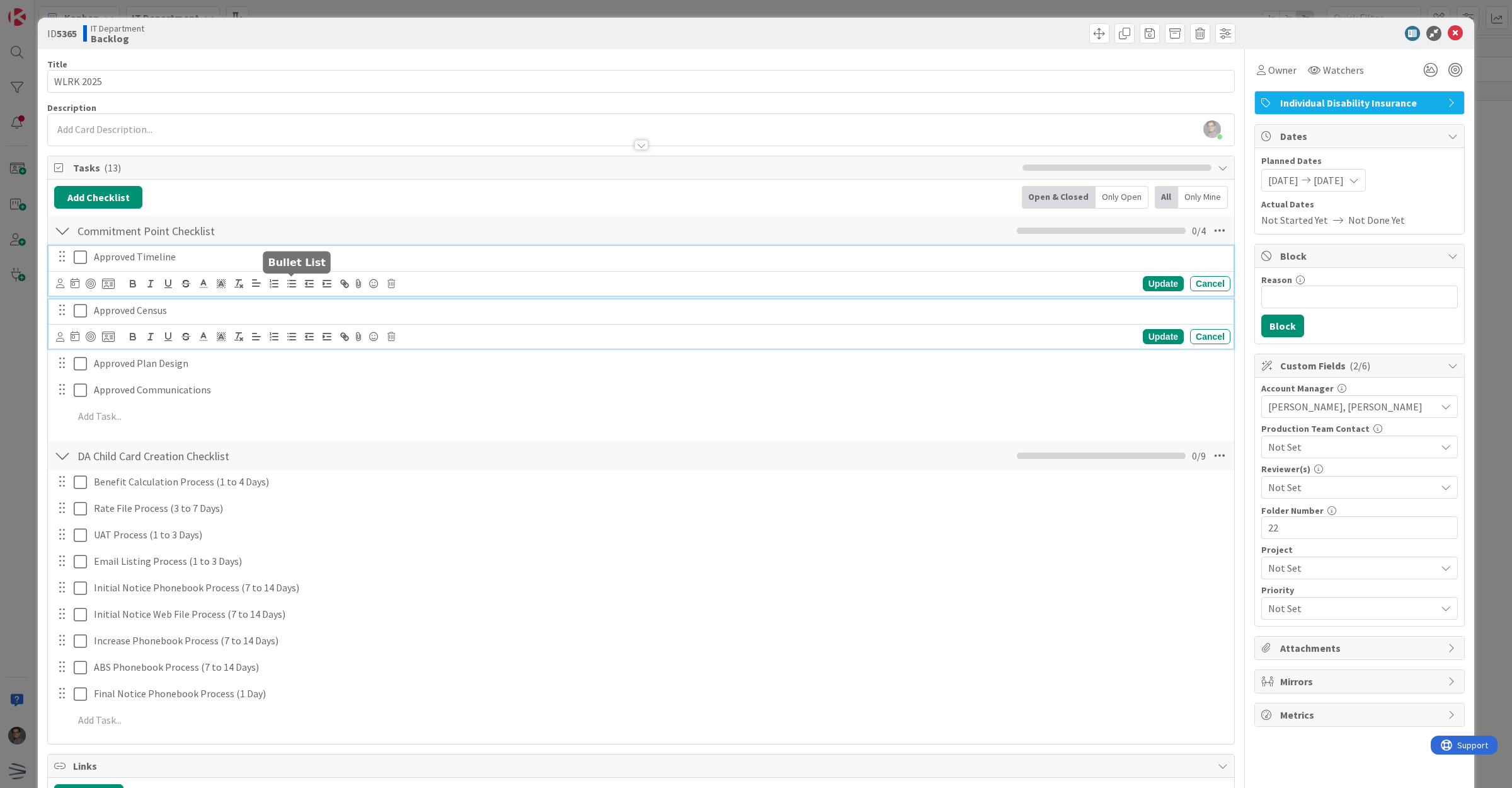
click at [291, 304] on p "Approved Census" at bounding box center [659, 310] width 1131 height 14
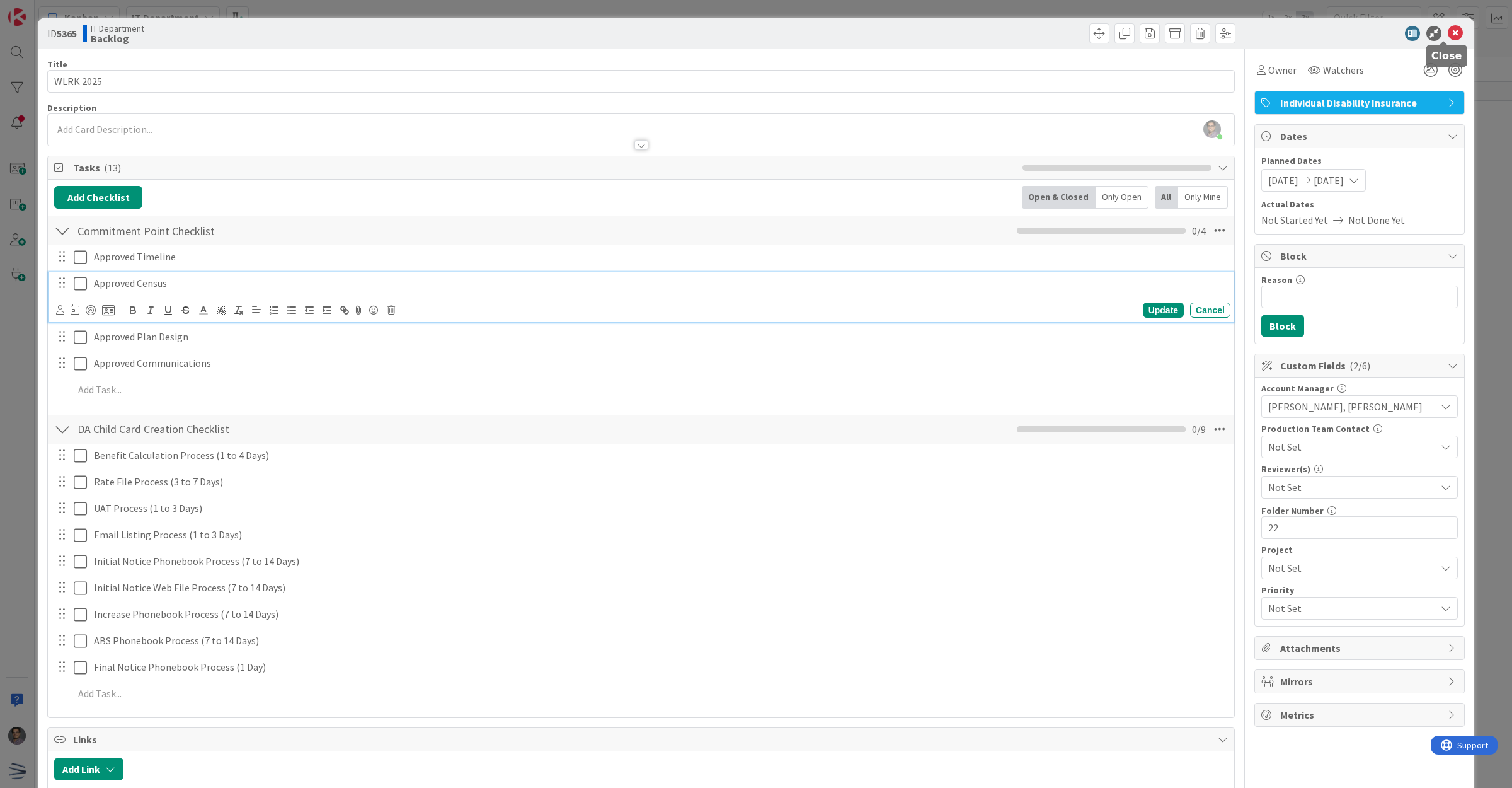
click at [1450, 36] on icon at bounding box center [1455, 33] width 15 height 15
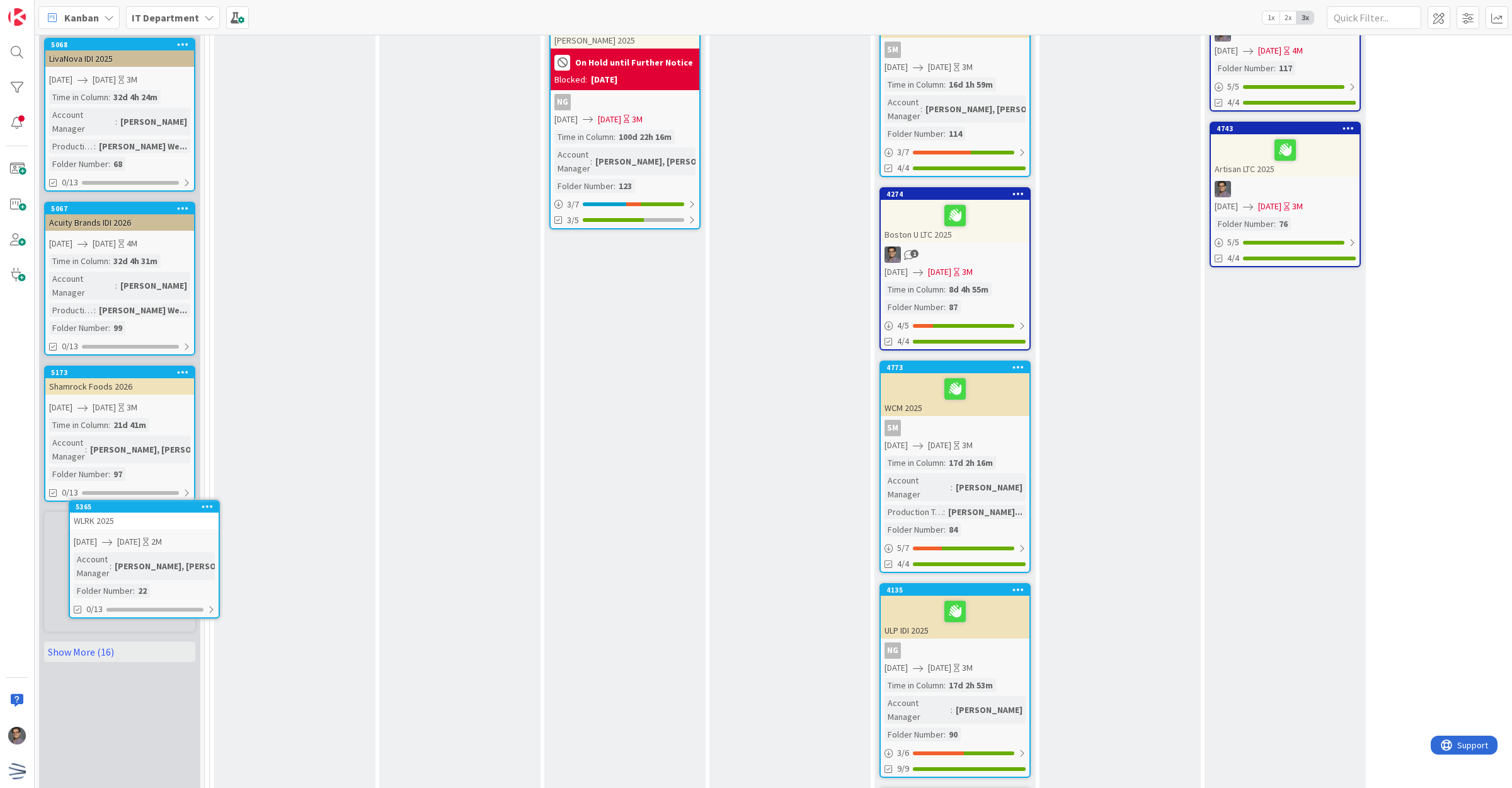
scroll to position [852, 0]
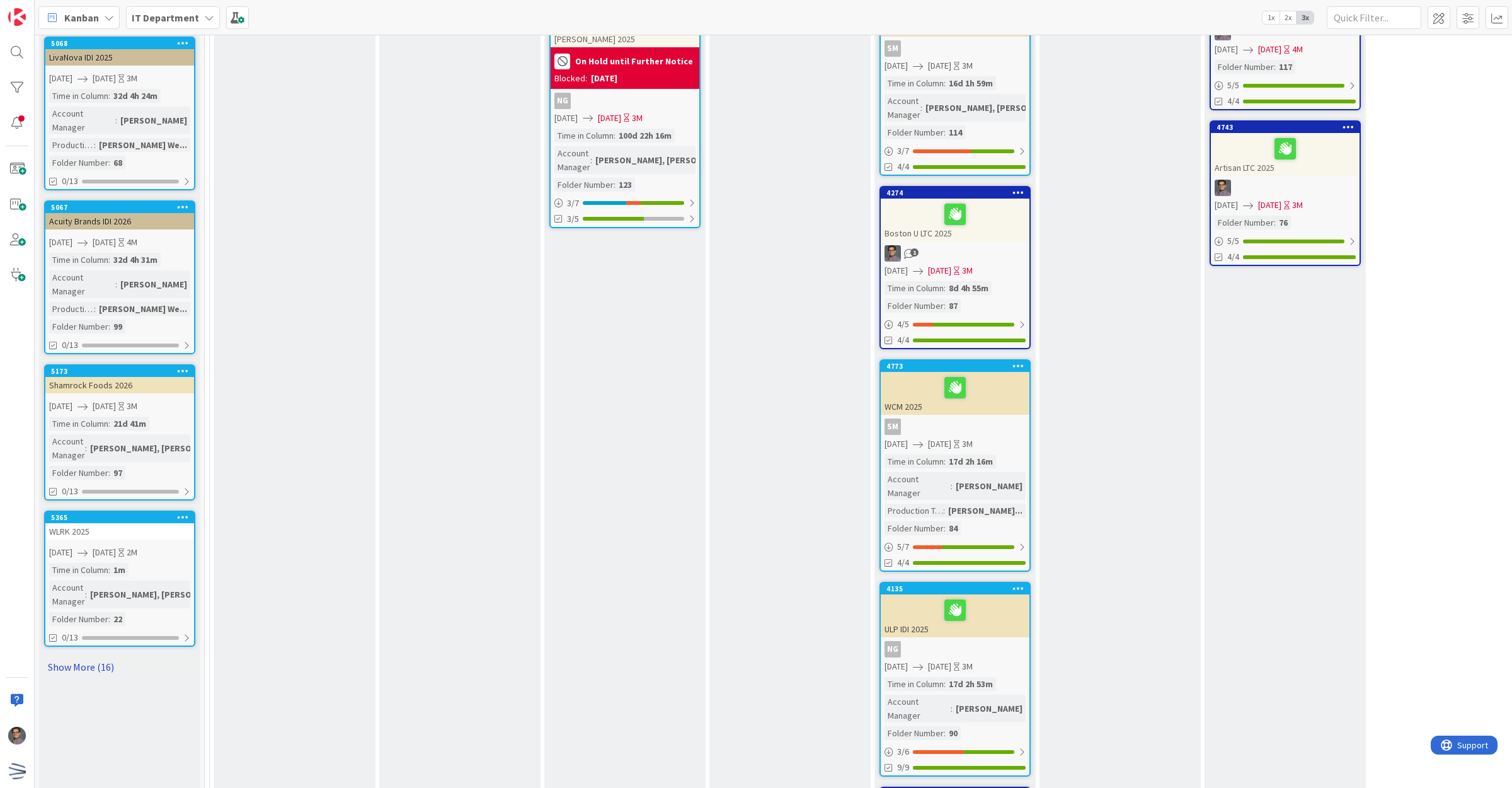
click at [76, 656] on link "Show More (16)" at bounding box center [119, 666] width 151 height 20
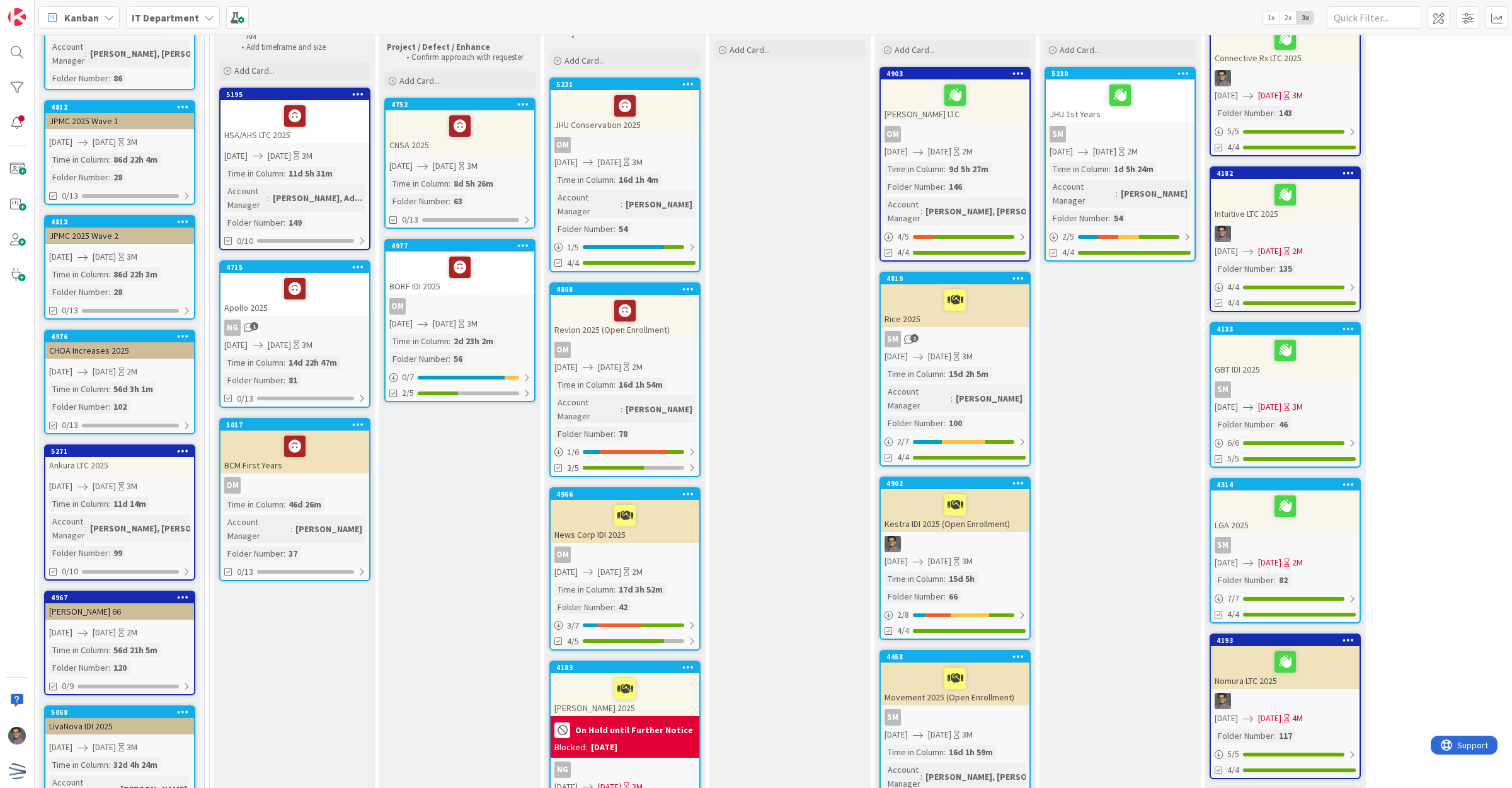
scroll to position [0, 0]
